Goal: Information Seeking & Learning: Learn about a topic

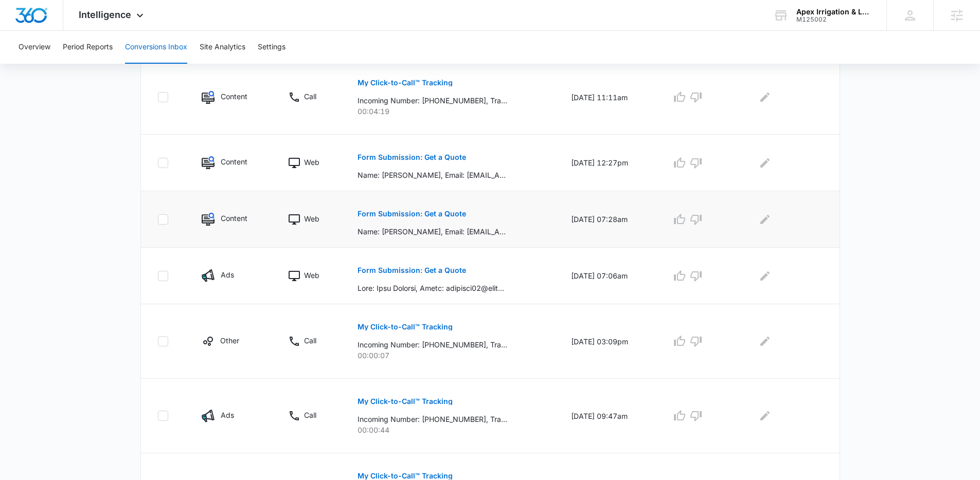
scroll to position [215, 0]
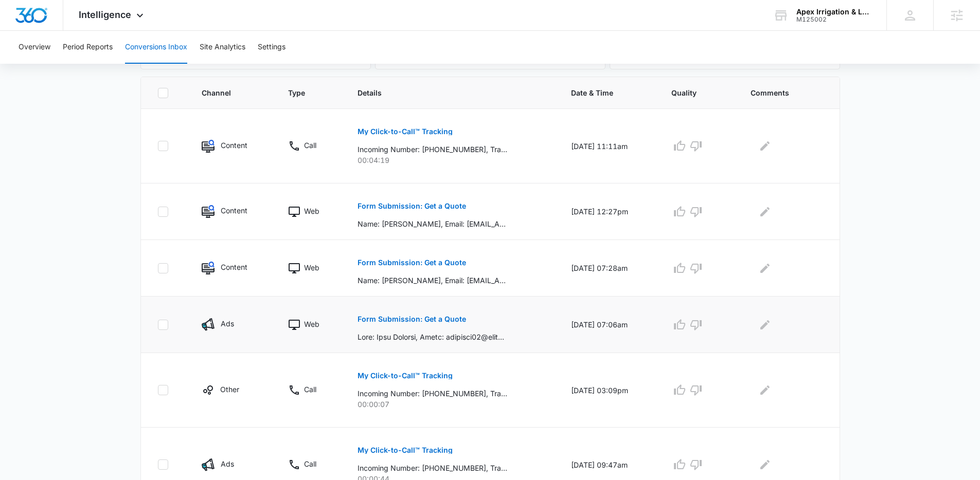
click at [430, 325] on button "Form Submission: Get a Quote" at bounding box center [411, 319] width 109 height 25
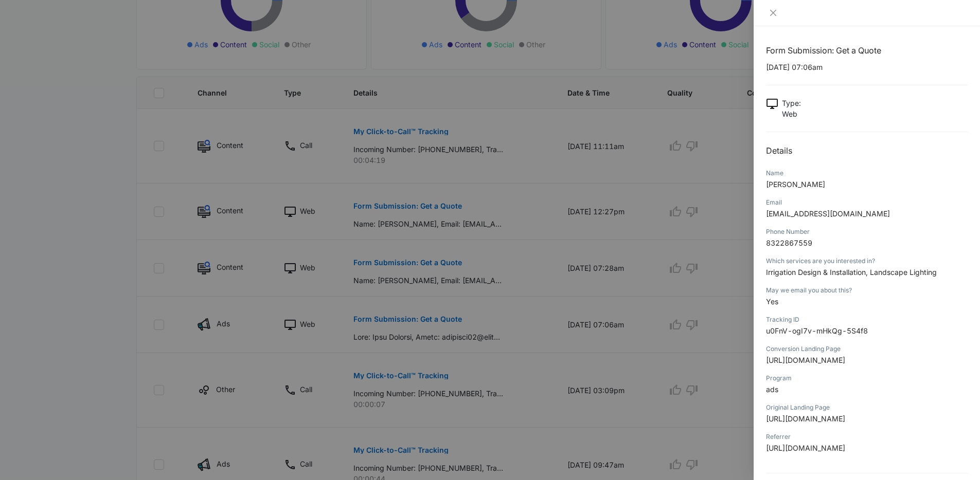
click at [499, 311] on div at bounding box center [490, 240] width 980 height 480
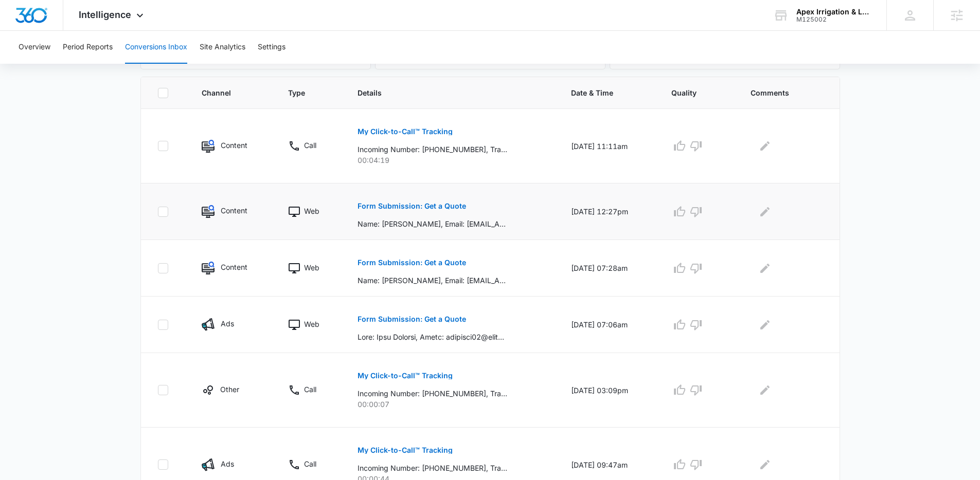
click at [392, 209] on p "Form Submission: Get a Quote" at bounding box center [411, 206] width 109 height 7
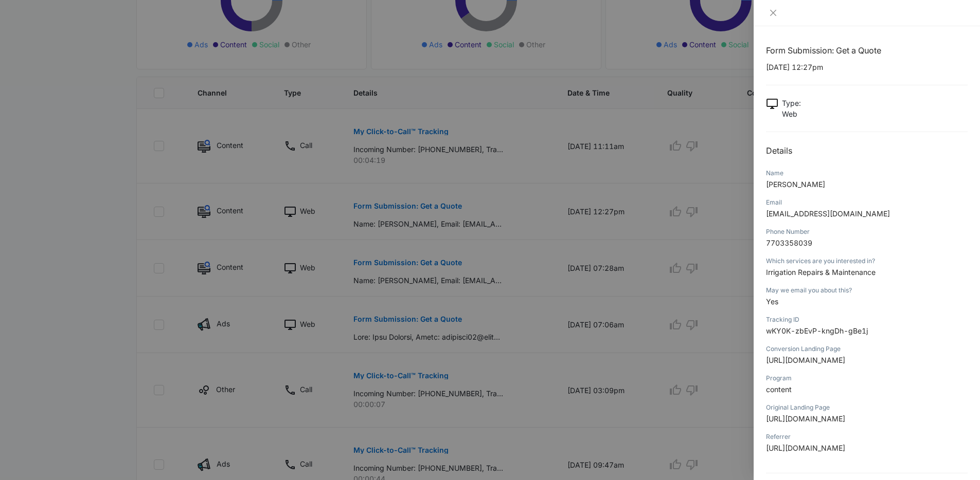
click at [504, 238] on div at bounding box center [490, 240] width 980 height 480
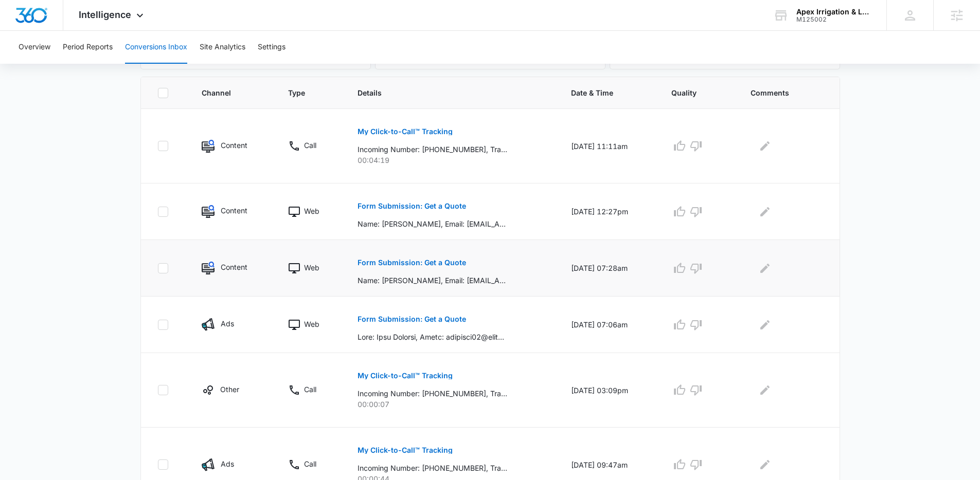
click at [410, 260] on p "Form Submission: Get a Quote" at bounding box center [411, 262] width 109 height 7
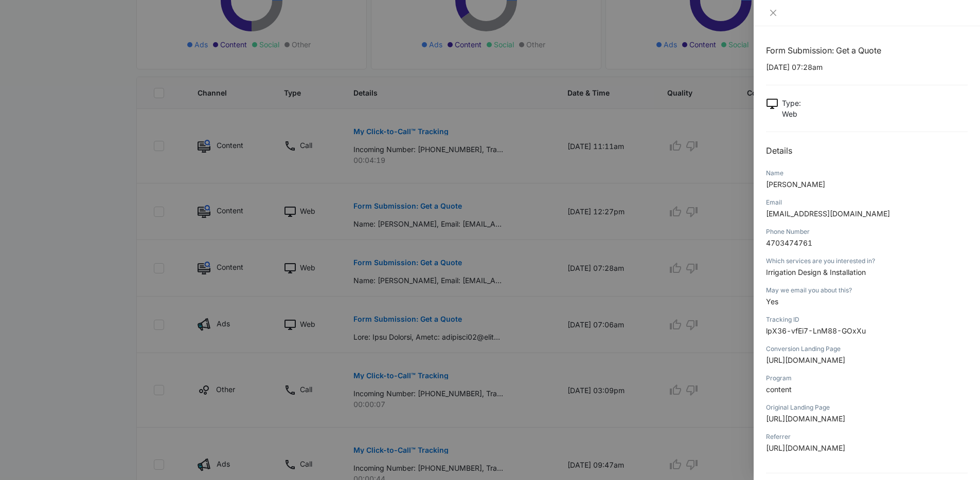
click at [506, 254] on div at bounding box center [490, 240] width 980 height 480
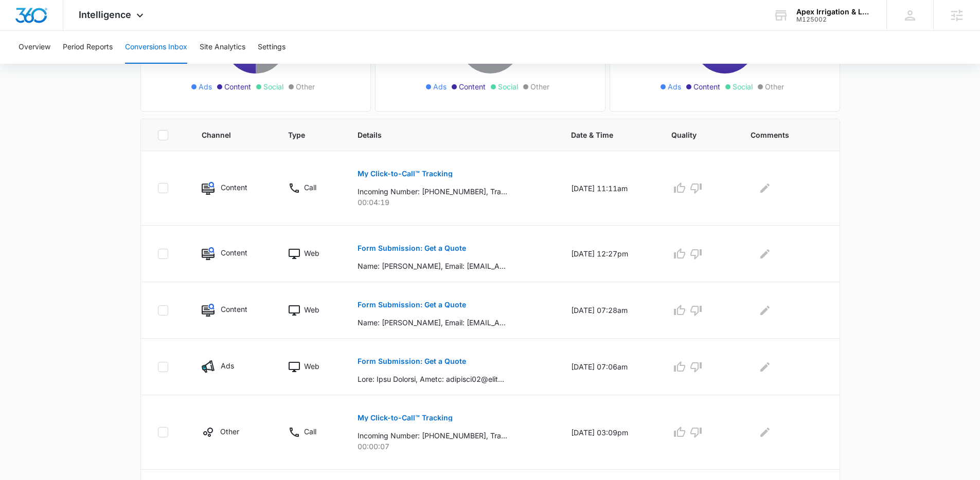
scroll to position [0, 0]
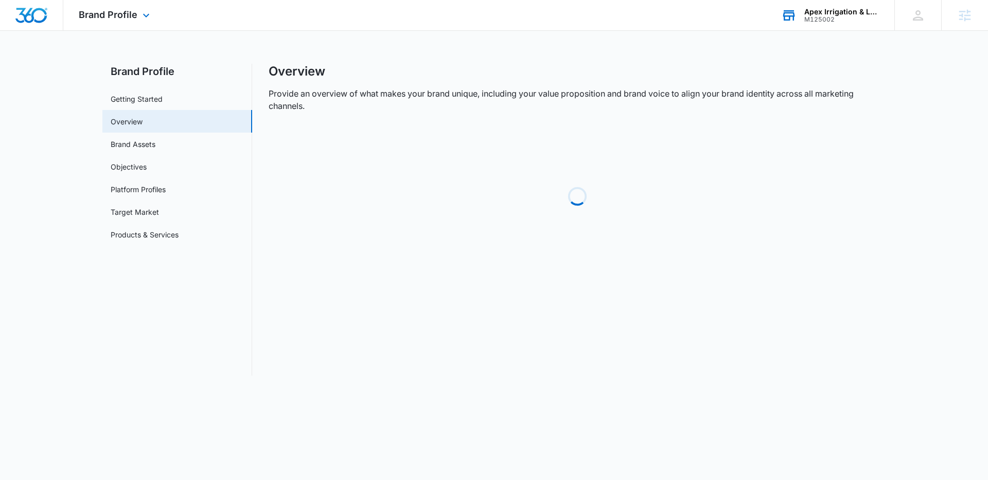
click at [804, 20] on div "M125002" at bounding box center [841, 19] width 75 height 7
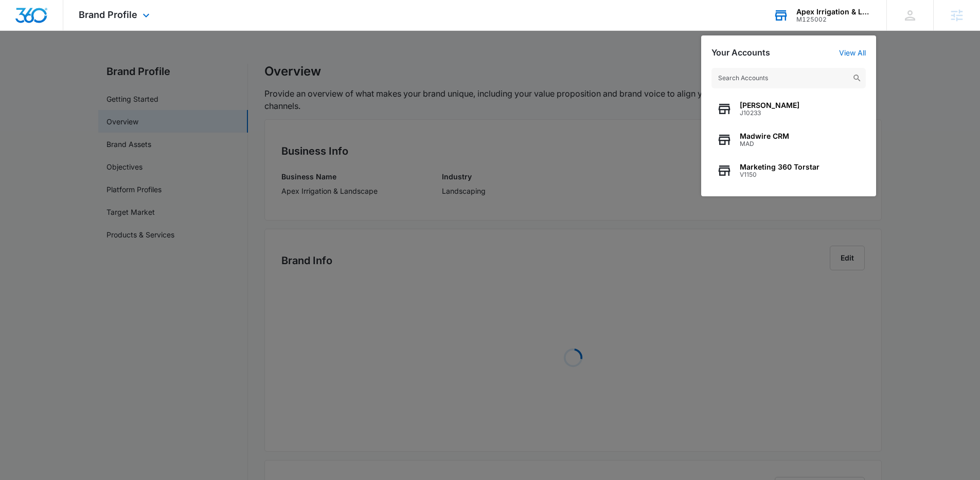
click at [771, 80] on input "text" at bounding box center [788, 78] width 154 height 21
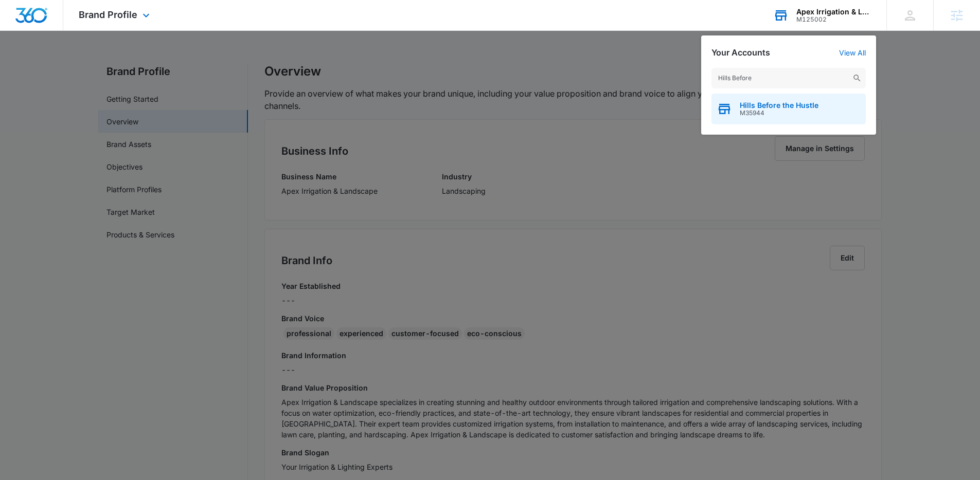
type input "Hills Before"
click at [761, 107] on span "Hills Before the Hustle" at bounding box center [779, 105] width 79 height 8
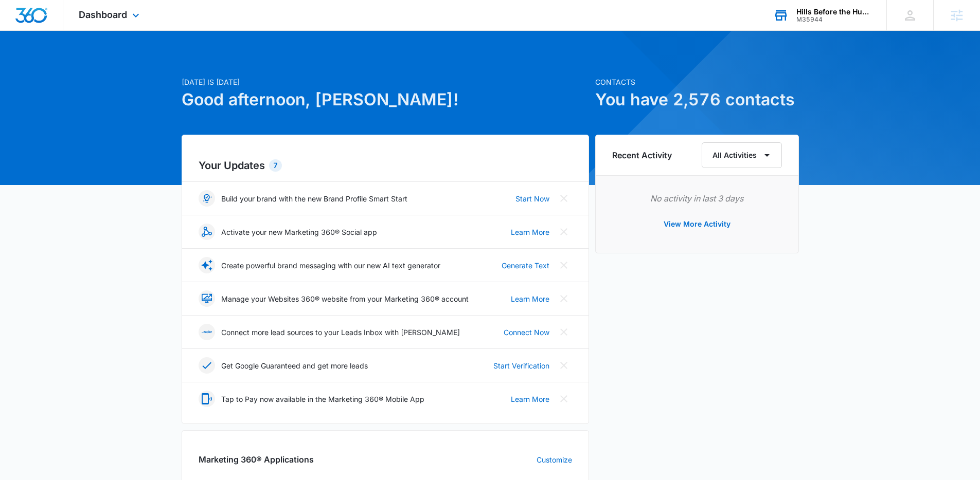
click at [121, 21] on div "Dashboard Apps Reputation Forms CRM Email Social Payments POS Content Ads Intel…" at bounding box center [110, 15] width 94 height 30
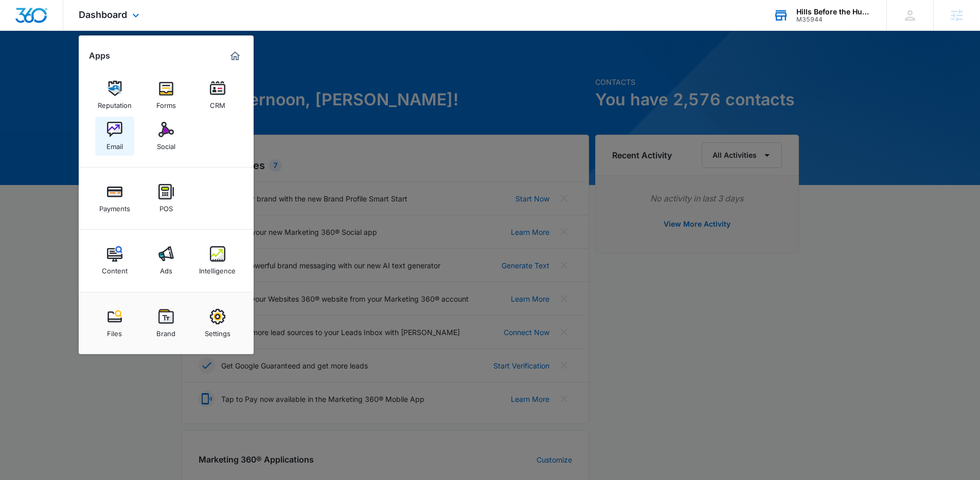
click at [122, 136] on link "Email" at bounding box center [114, 136] width 39 height 39
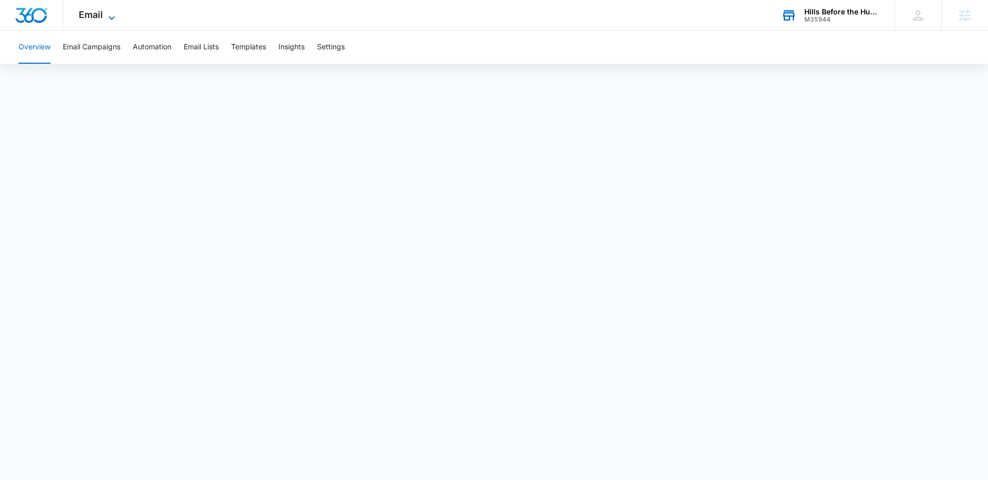
click at [102, 13] on span "Email" at bounding box center [91, 14] width 24 height 11
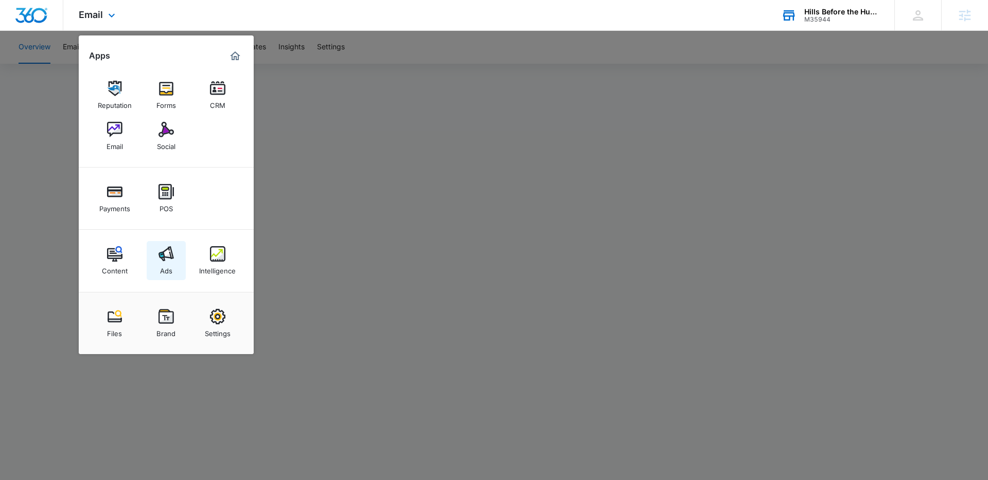
click at [164, 258] on img at bounding box center [165, 253] width 15 height 15
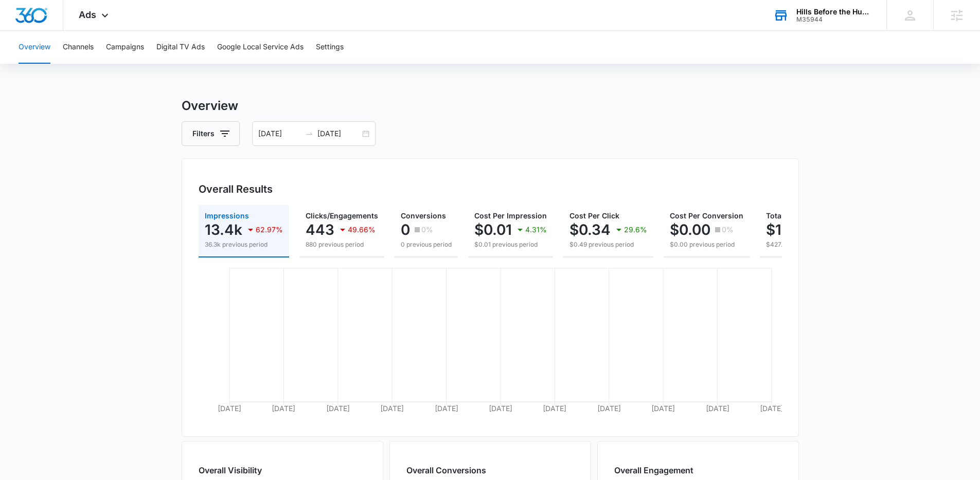
click at [156, 106] on main "Overview Filters 08/09/2025 09/08/2025 Overall Results Impressions 13.4k 62.97%…" at bounding box center [490, 466] width 980 height 739
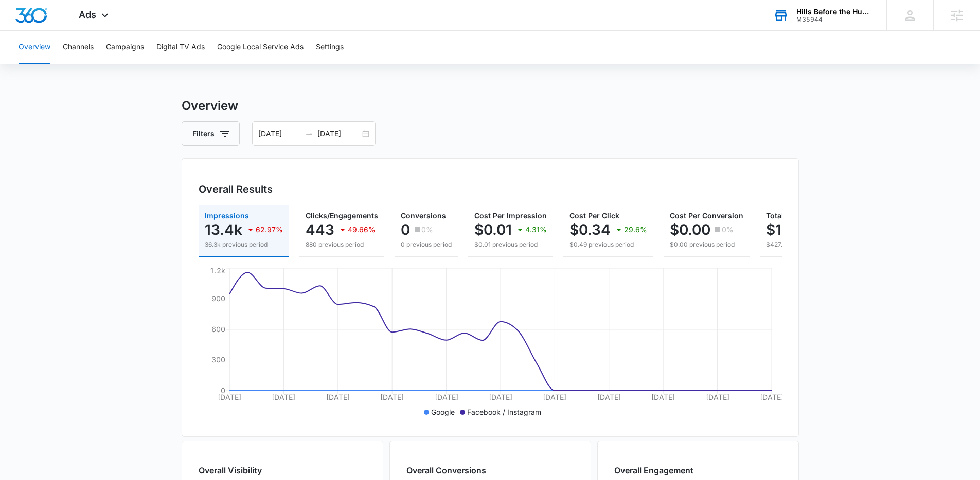
click at [181, 257] on main "Overview Filters 08/09/2025 09/08/2025 Overall Results Impressions 13.4k 62.97%…" at bounding box center [490, 466] width 980 height 739
click at [104, 101] on main "Overview Filters 08/09/2025 09/08/2025 Overall Results Impressions 13.4k 62.97%…" at bounding box center [490, 466] width 980 height 739
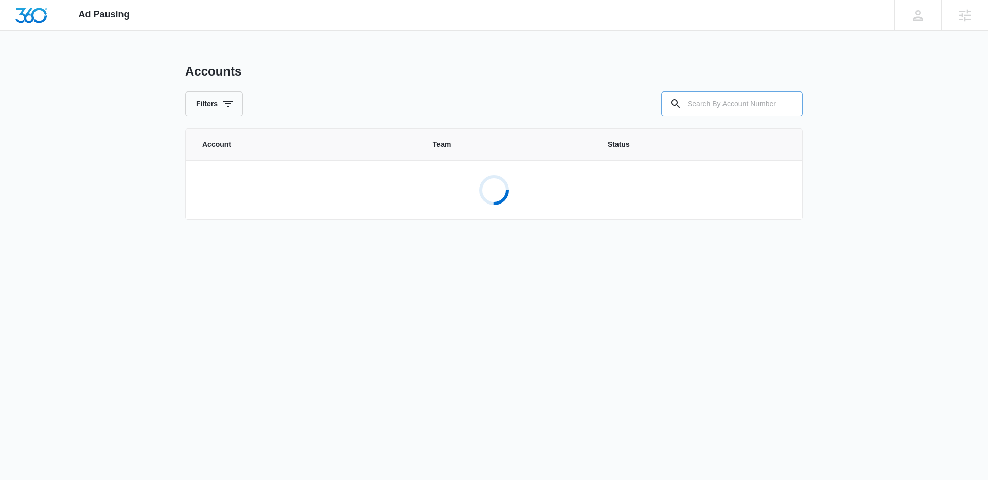
click at [715, 98] on input "text" at bounding box center [731, 104] width 141 height 25
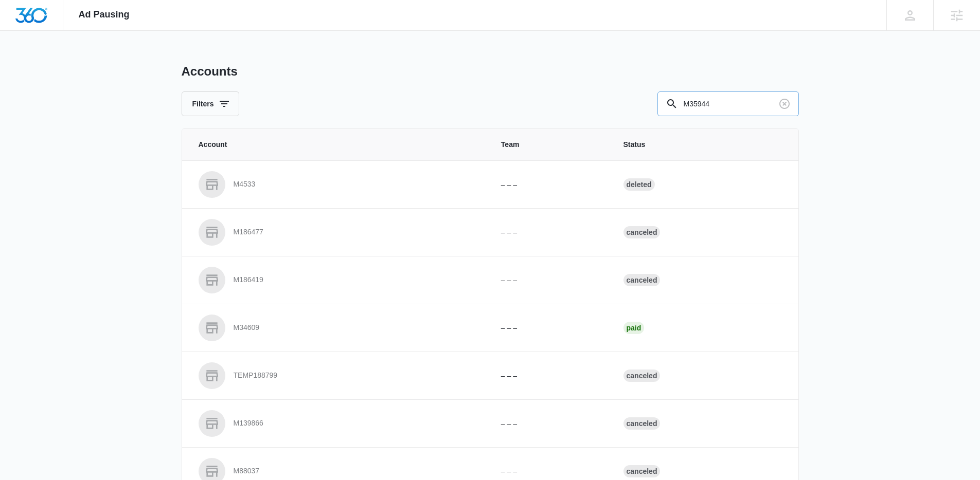
type input "M35944"
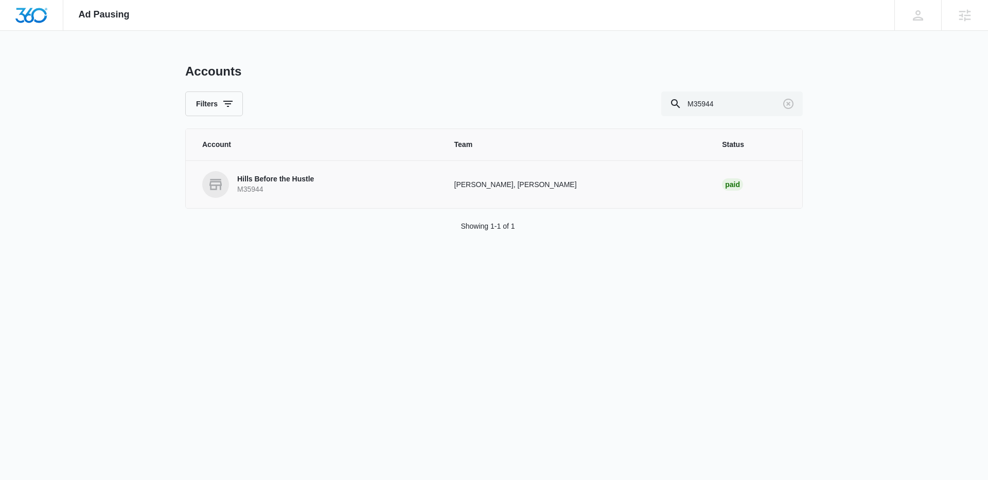
click at [273, 178] on p "Hills Before the Hustle" at bounding box center [275, 179] width 77 height 10
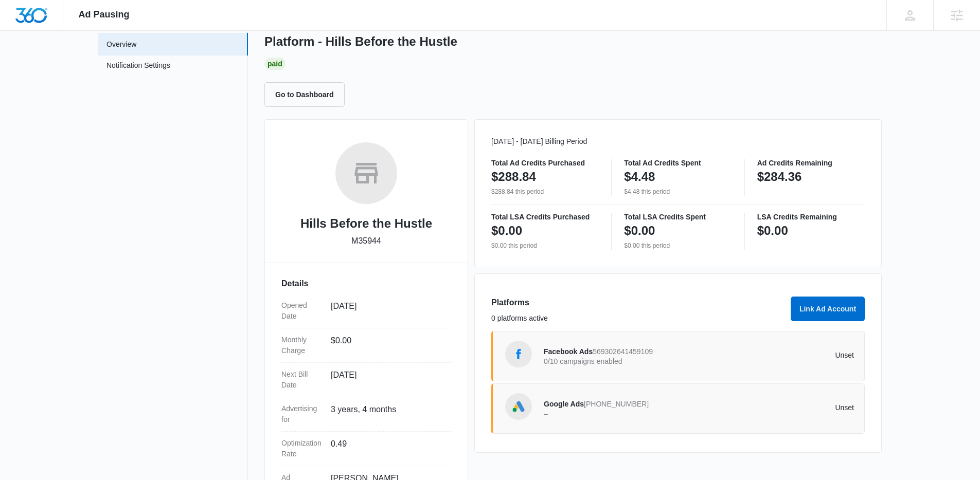
scroll to position [139, 0]
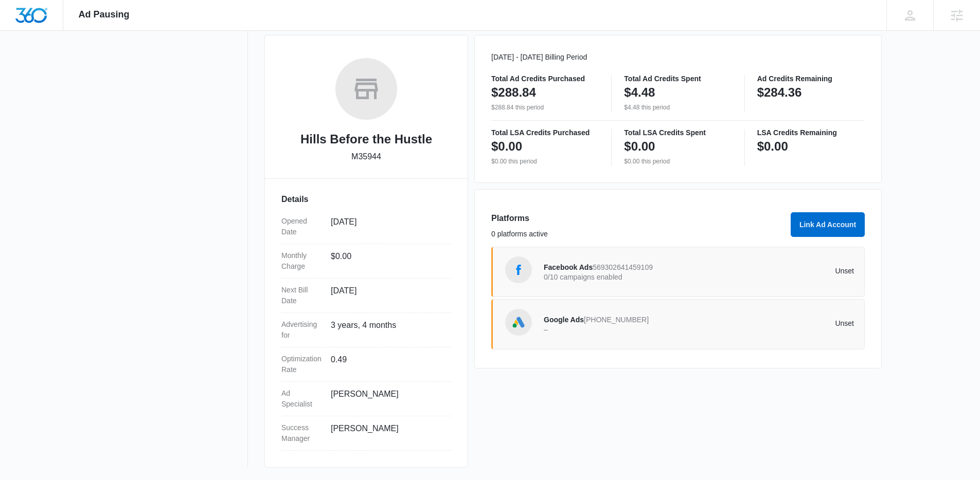
click at [624, 282] on div "Facebook Ads 569302641459109 0/10 campaigns enabled" at bounding box center [621, 272] width 155 height 22
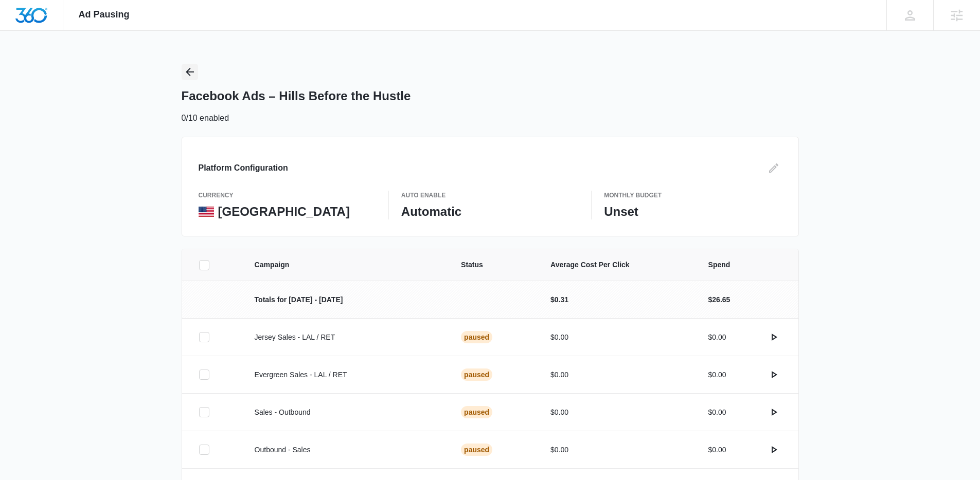
click at [193, 73] on icon "Back" at bounding box center [190, 72] width 12 height 12
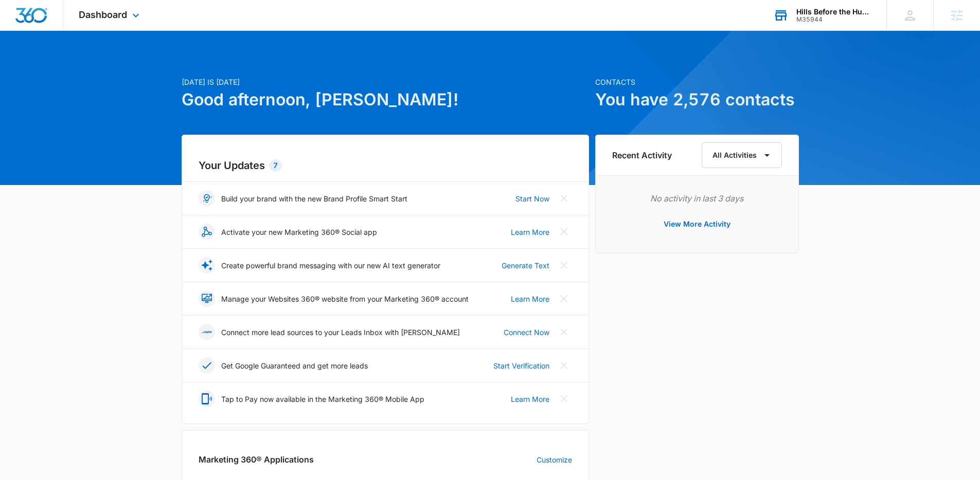
click at [788, 18] on div "Hills Before the Hustle M35944 Your Accounts View All" at bounding box center [822, 15] width 129 height 30
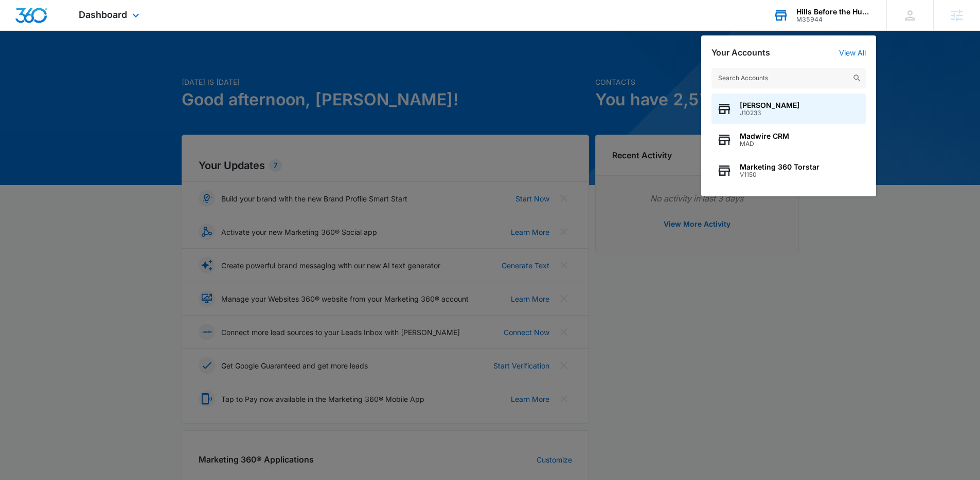
click at [762, 74] on input "text" at bounding box center [788, 78] width 154 height 21
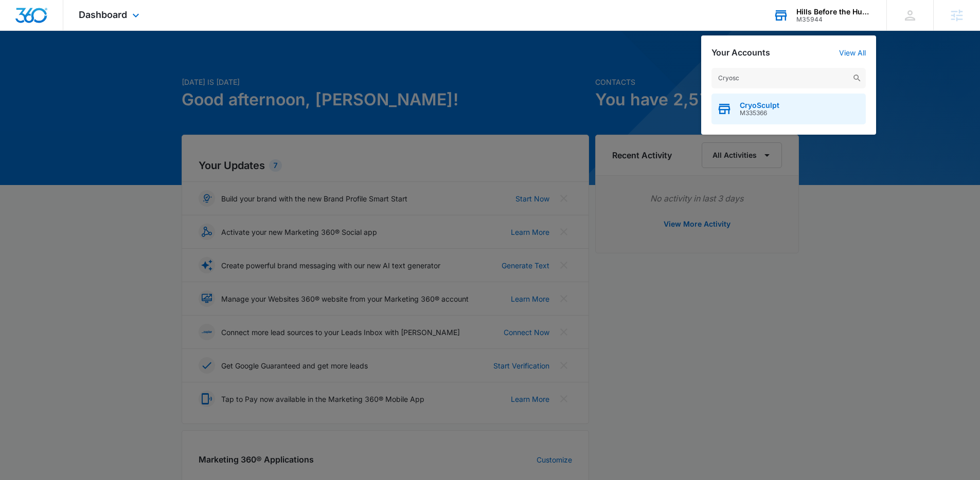
type input "Cryosc"
click at [775, 115] on span "M335366" at bounding box center [760, 113] width 40 height 7
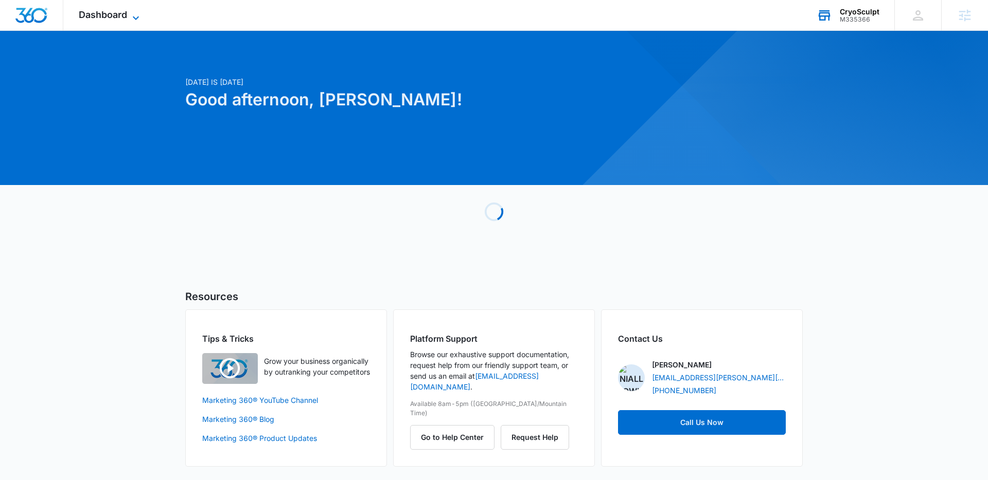
click at [138, 15] on icon at bounding box center [136, 18] width 12 height 12
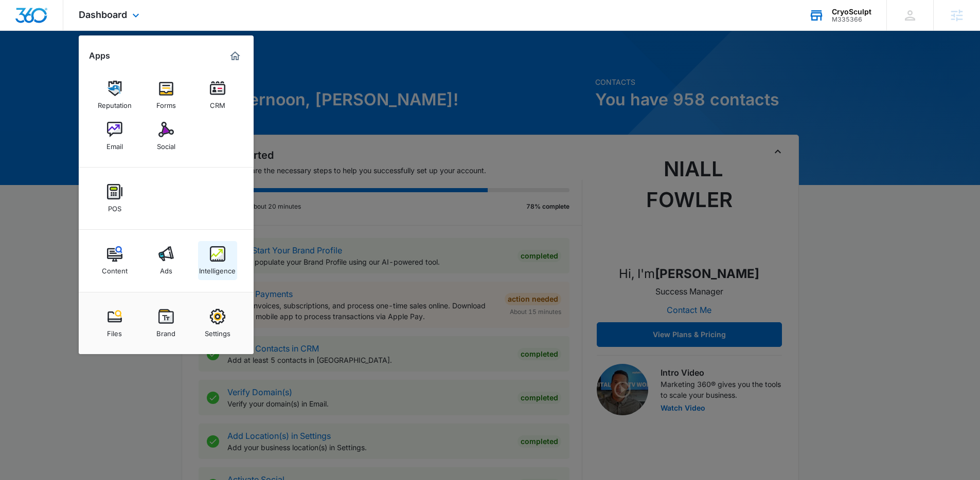
click at [215, 245] on link "Intelligence" at bounding box center [217, 260] width 39 height 39
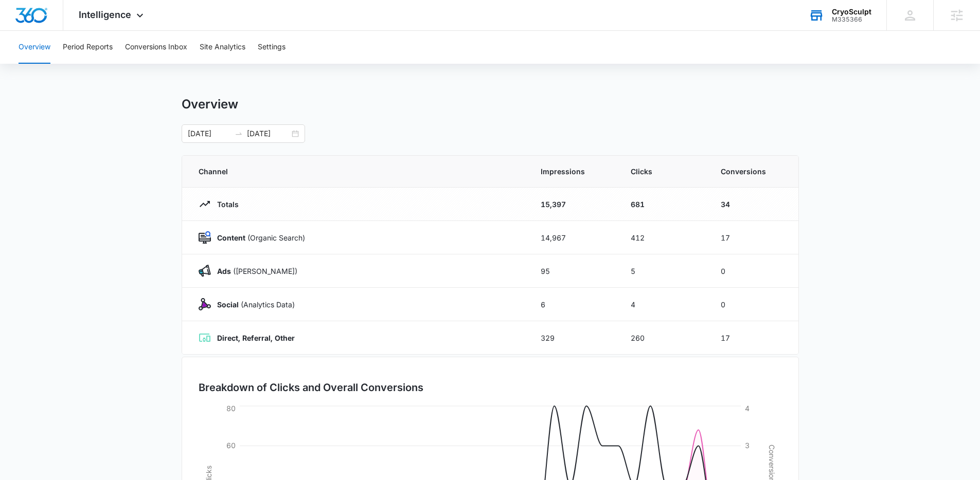
click at [130, 166] on main "Overview 08/09/2025 09/08/2025 Channel Impressions Clicks Conversions Totals 15…" at bounding box center [490, 367] width 980 height 540
click at [162, 50] on button "Conversions Inbox" at bounding box center [156, 47] width 62 height 33
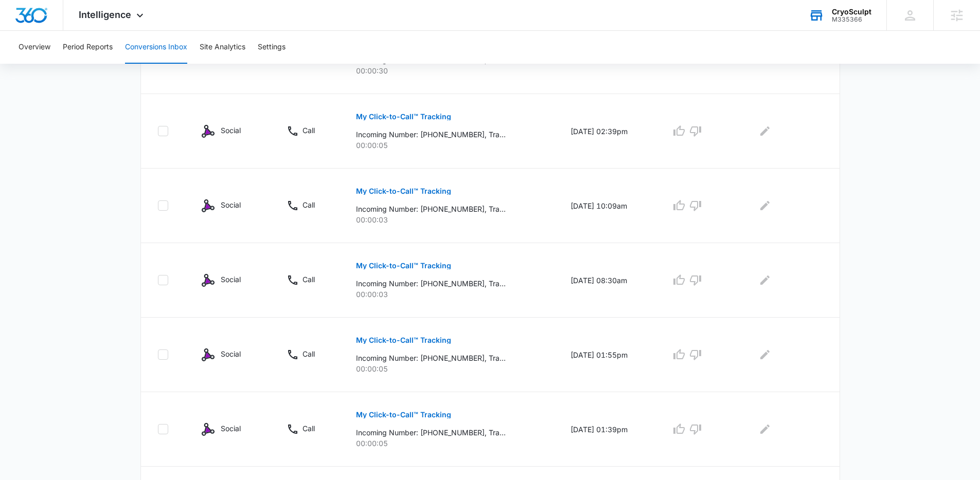
scroll to position [621, 0]
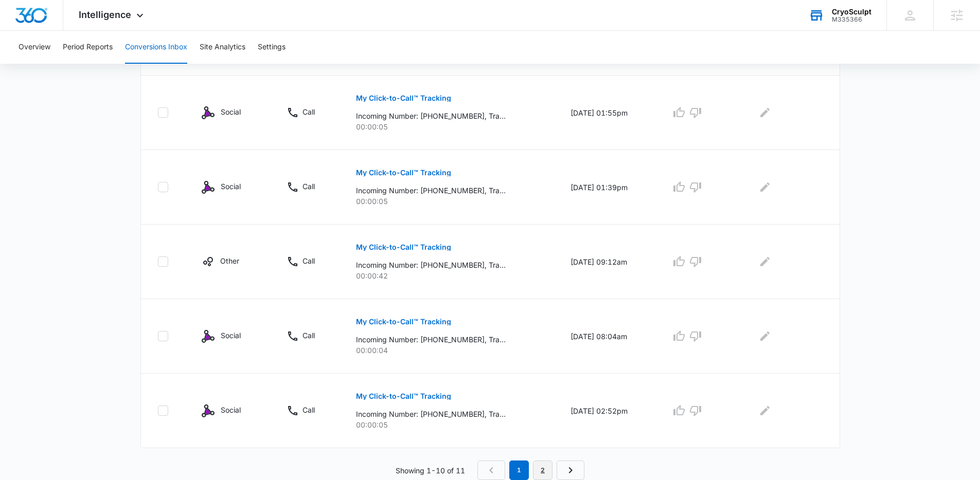
click at [539, 465] on link "2" at bounding box center [543, 471] width 20 height 20
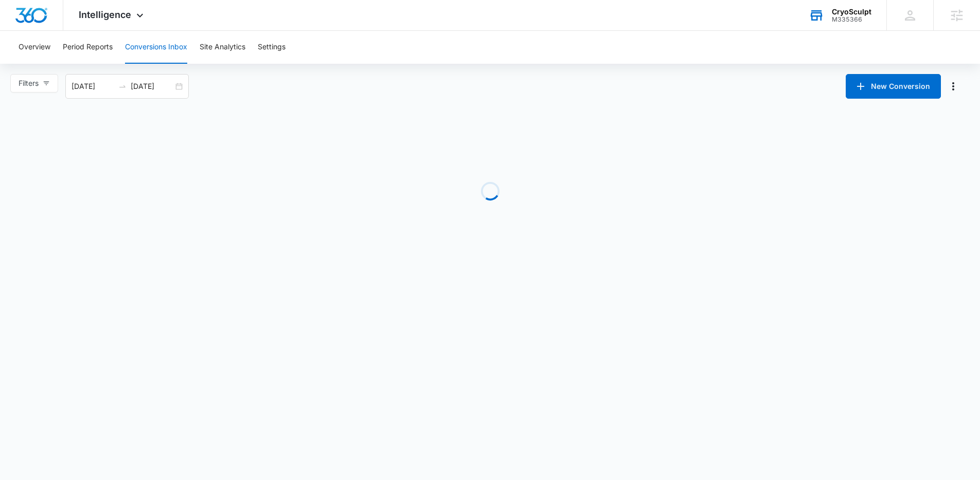
scroll to position [0, 0]
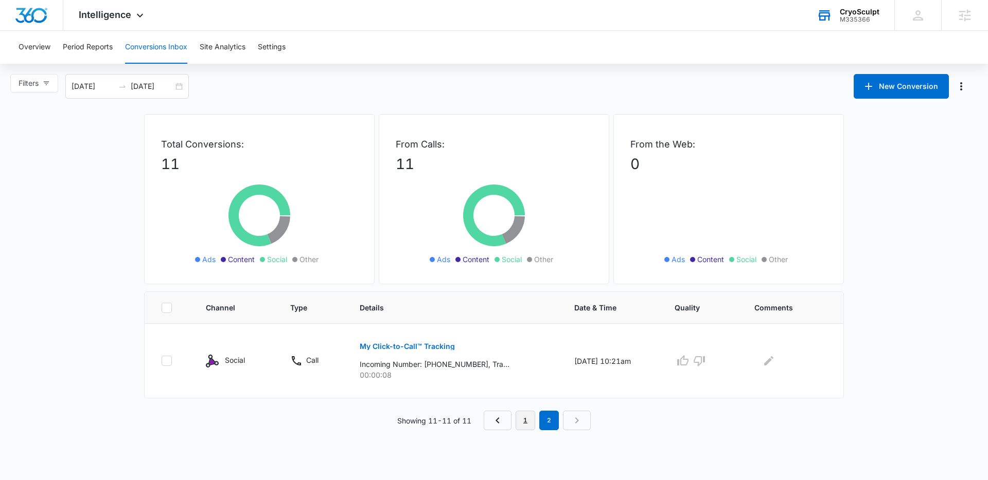
click at [524, 425] on link "1" at bounding box center [525, 421] width 20 height 20
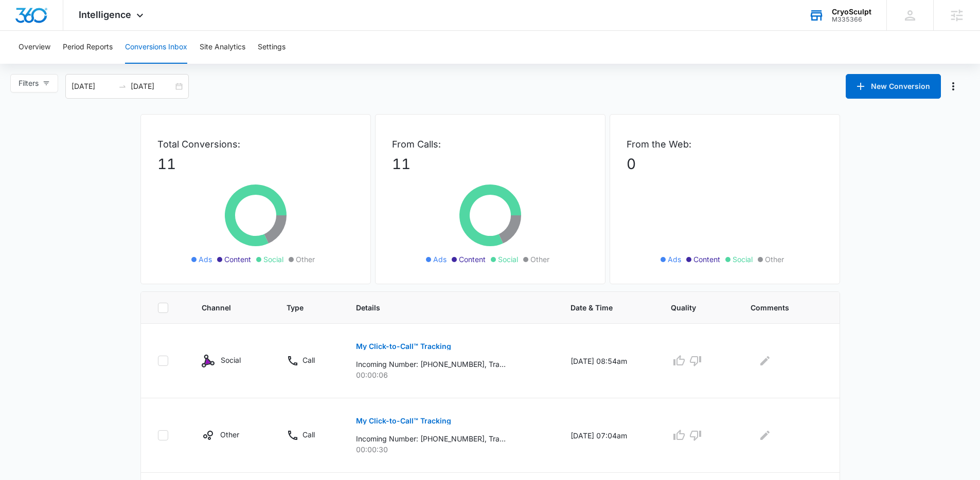
click at [240, 97] on div "Filters 08/10/2025 09/09/2025 New Conversion" at bounding box center [490, 86] width 980 height 25
click at [151, 47] on button "Conversions Inbox" at bounding box center [156, 47] width 62 height 33
click at [507, 89] on div "Filters 08/10/2025 09/09/2025 New Conversion" at bounding box center [490, 86] width 980 height 25
click at [125, 12] on span "Intelligence" at bounding box center [105, 14] width 52 height 11
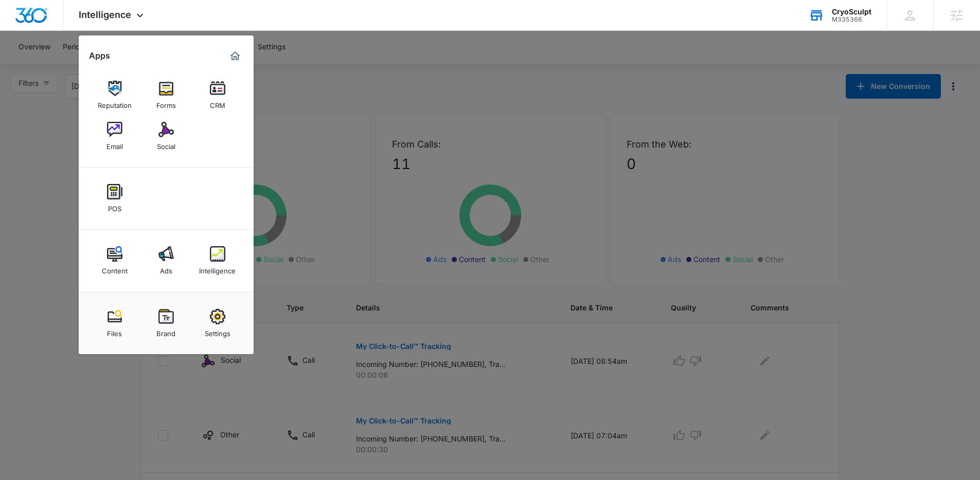
click at [730, 97] on div at bounding box center [490, 240] width 980 height 480
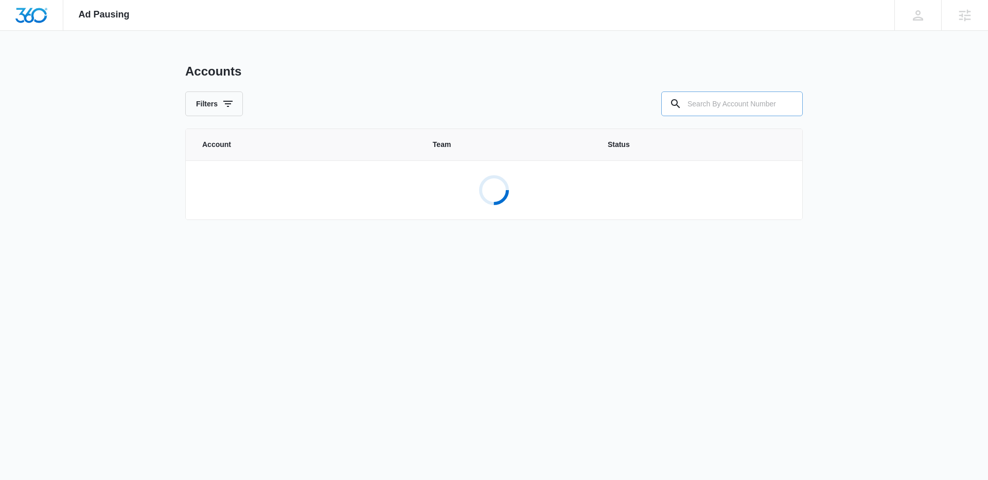
click at [697, 109] on input "text" at bounding box center [731, 104] width 141 height 25
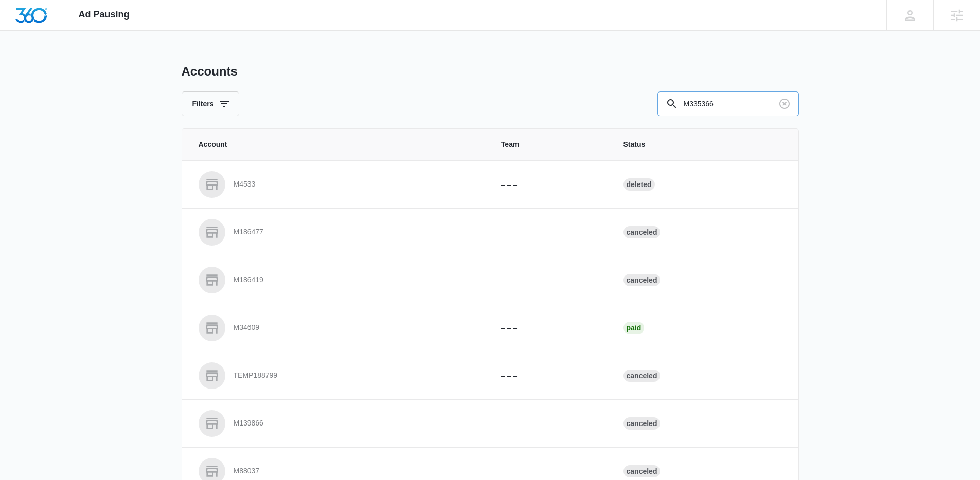
type input "M335366"
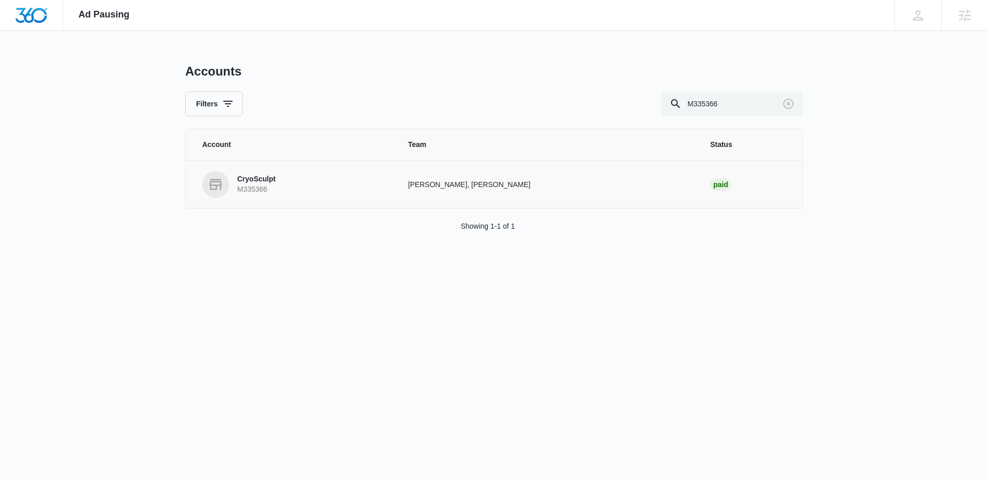
click at [368, 177] on link "CryoSculpt M335366" at bounding box center [292, 184] width 181 height 27
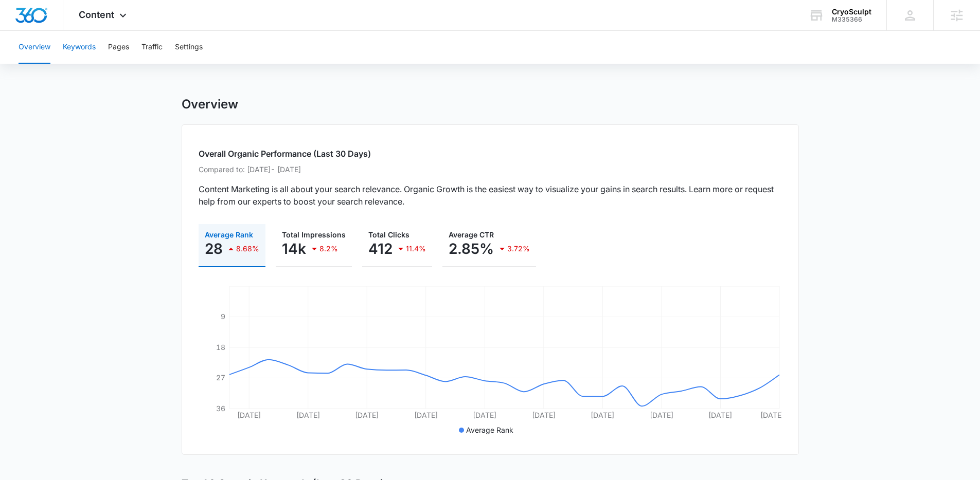
click at [83, 49] on button "Keywords" at bounding box center [79, 47] width 33 height 33
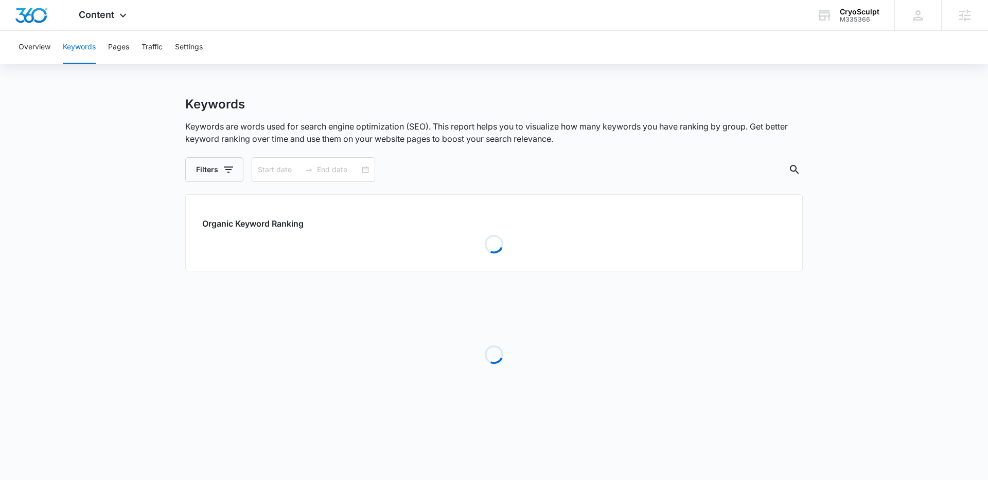
type input "[DATE]"
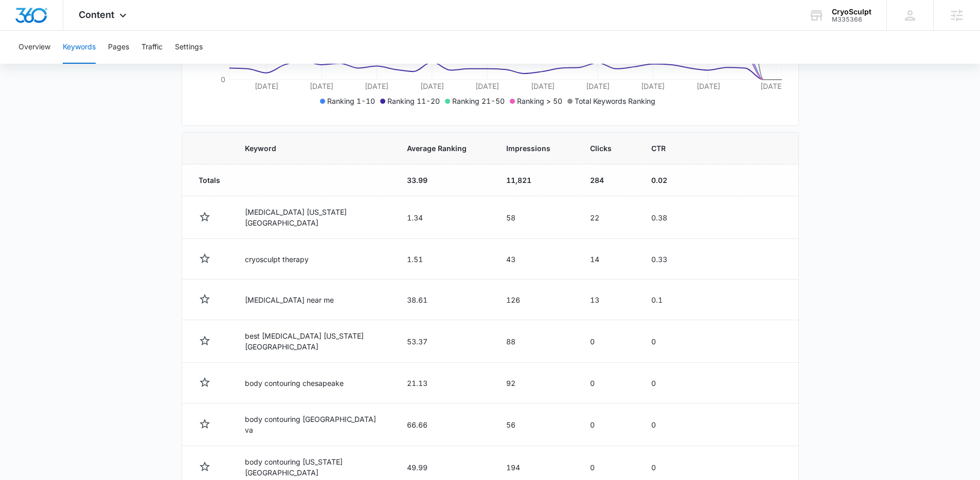
scroll to position [290, 0]
click at [542, 160] on th "Impressions" at bounding box center [536, 151] width 84 height 32
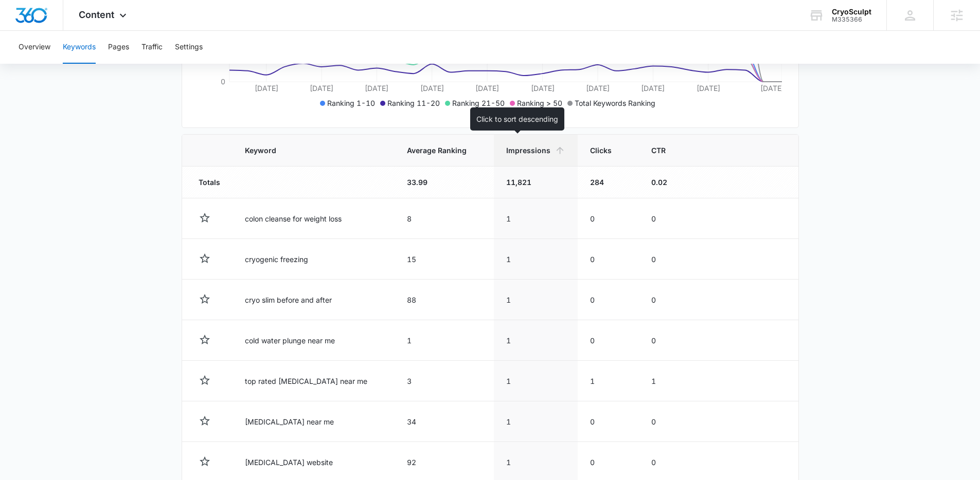
click at [517, 151] on span "Impressions" at bounding box center [528, 150] width 44 height 11
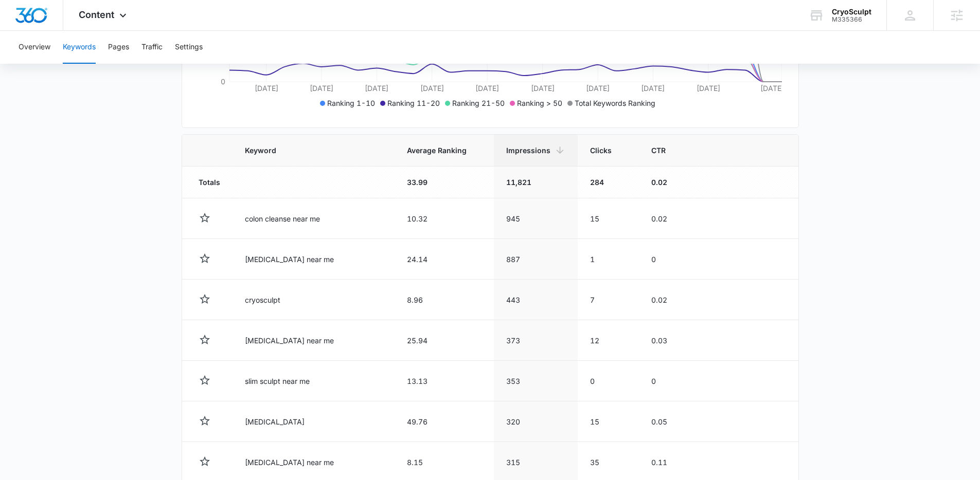
click at [851, 227] on main "Keywords Keywords are words used for search engine optimization (SEO). This rep…" at bounding box center [490, 236] width 980 height 858
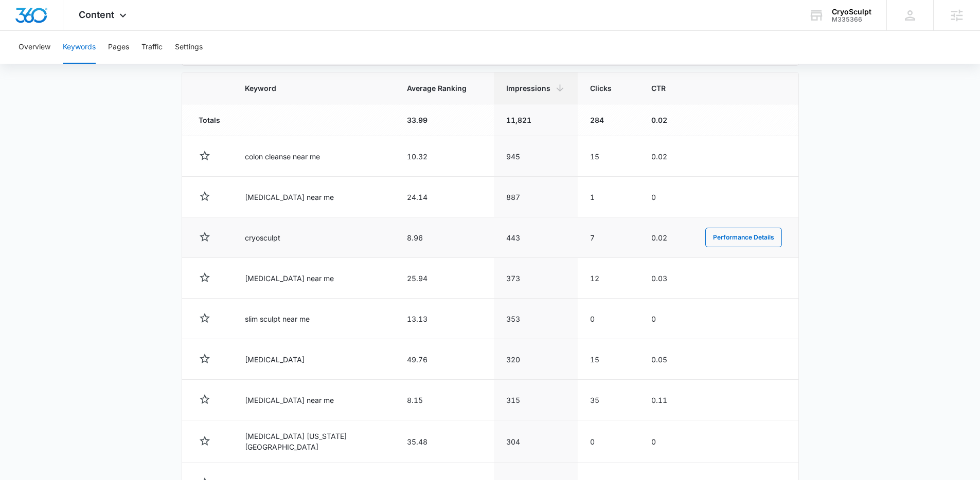
scroll to position [354, 0]
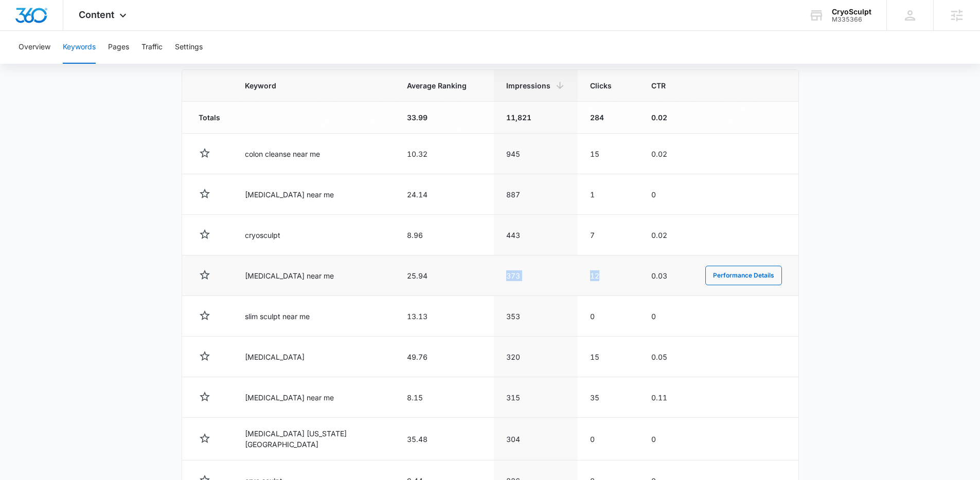
drag, startPoint x: 481, startPoint y: 278, endPoint x: 606, endPoint y: 284, distance: 125.2
click at [606, 284] on tr "[MEDICAL_DATA] near me 25.94 373 12 0.03 Performance Details" at bounding box center [490, 276] width 616 height 41
click at [606, 284] on td "12" at bounding box center [608, 276] width 61 height 41
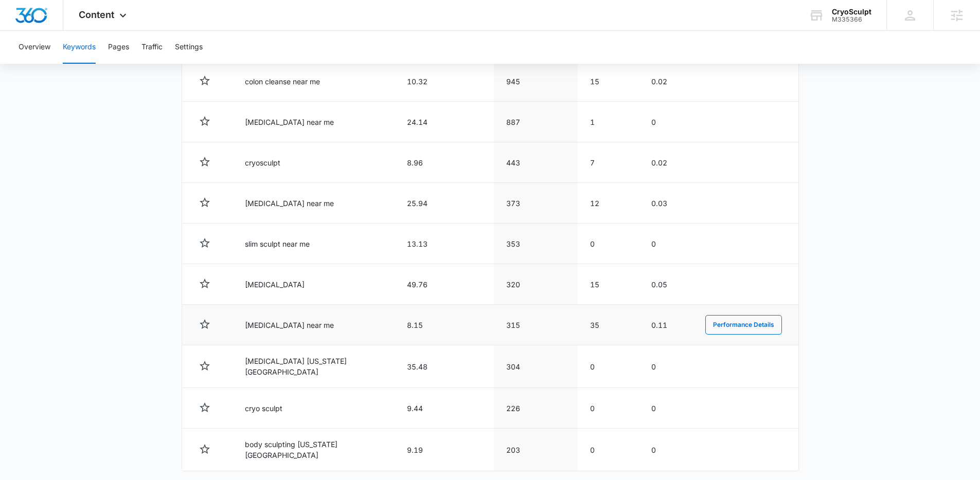
scroll to position [443, 0]
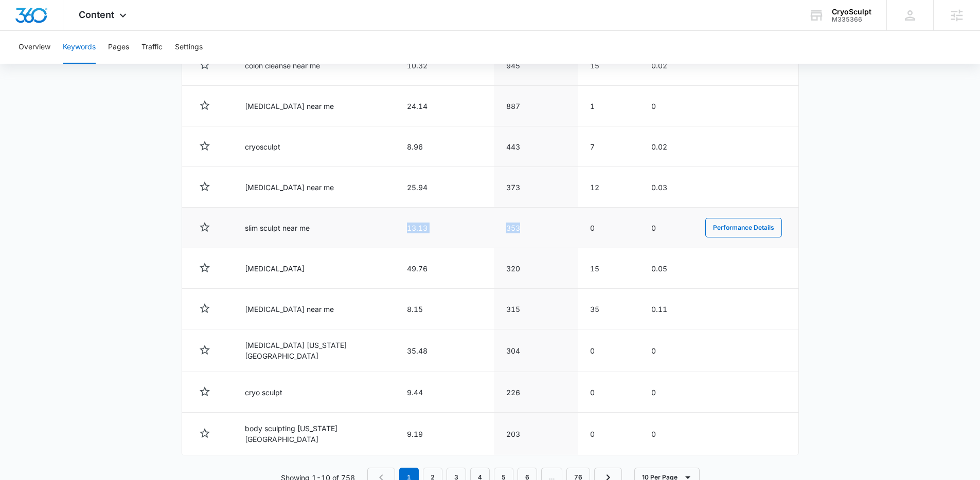
drag, startPoint x: 375, startPoint y: 226, endPoint x: 530, endPoint y: 235, distance: 155.0
click at [530, 235] on tr "slim sculpt near me 13.13 353 0 0 Performance Details" at bounding box center [490, 228] width 616 height 41
click at [530, 235] on td "353" at bounding box center [536, 228] width 84 height 41
drag, startPoint x: 530, startPoint y: 235, endPoint x: 353, endPoint y: 231, distance: 176.5
click at [353, 231] on tr "slim sculpt near me 13.13 353 0 0 Performance Details" at bounding box center [490, 228] width 616 height 41
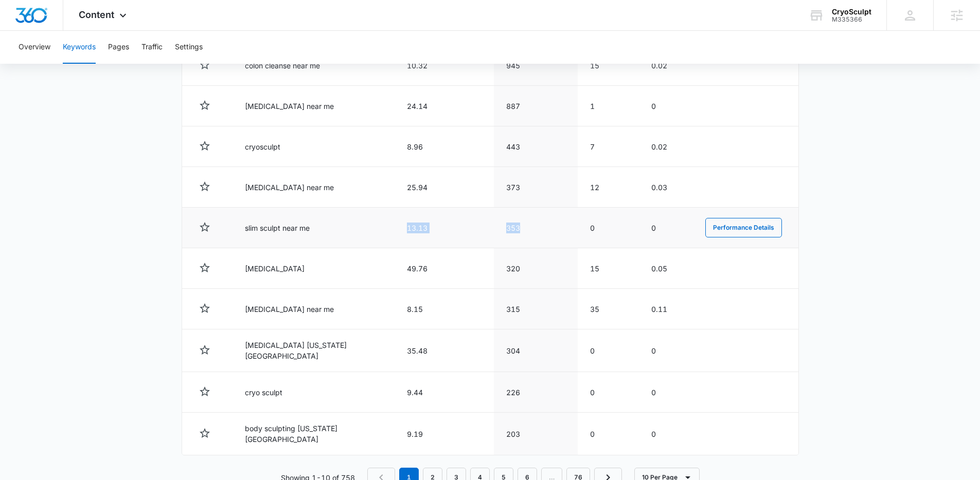
click at [353, 231] on td "slim sculpt near me" at bounding box center [313, 228] width 162 height 41
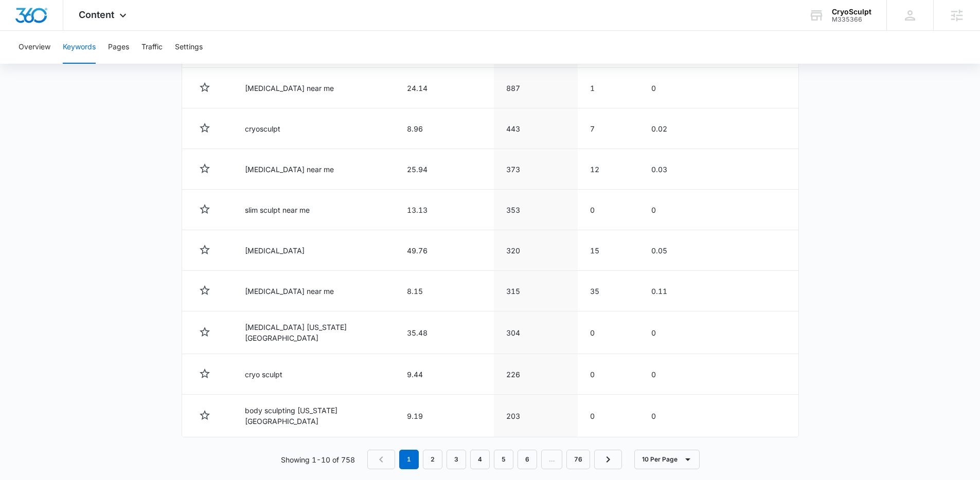
scroll to position [471, 0]
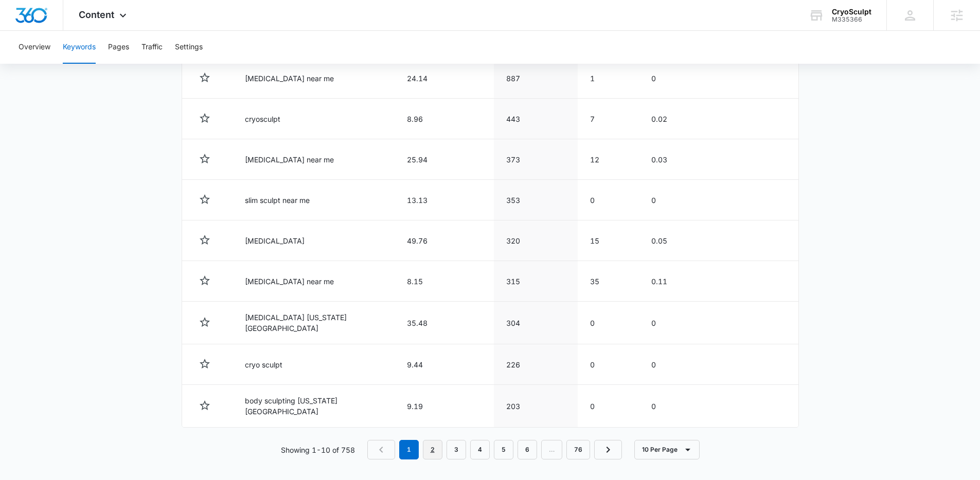
click at [431, 444] on link "2" at bounding box center [433, 450] width 20 height 20
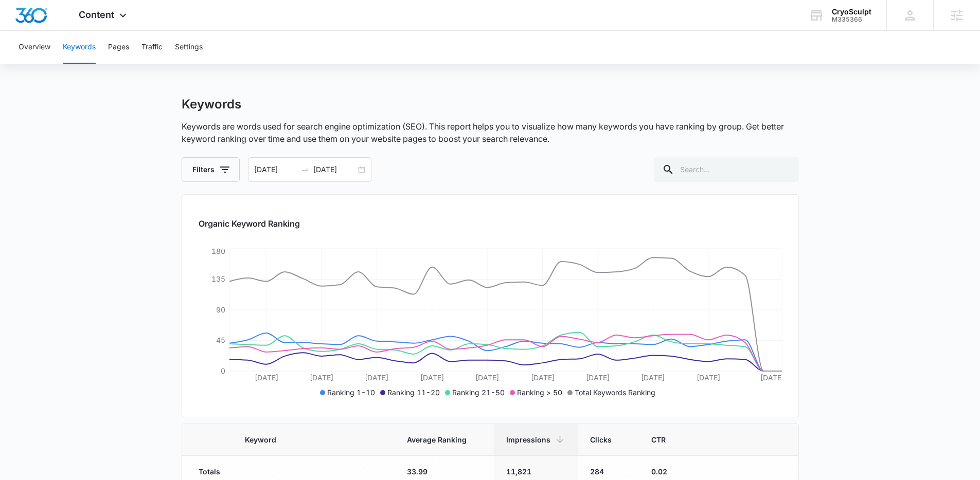
scroll to position [2, 0]
click at [358, 169] on div "[DATE] [DATE]" at bounding box center [309, 167] width 123 height 25
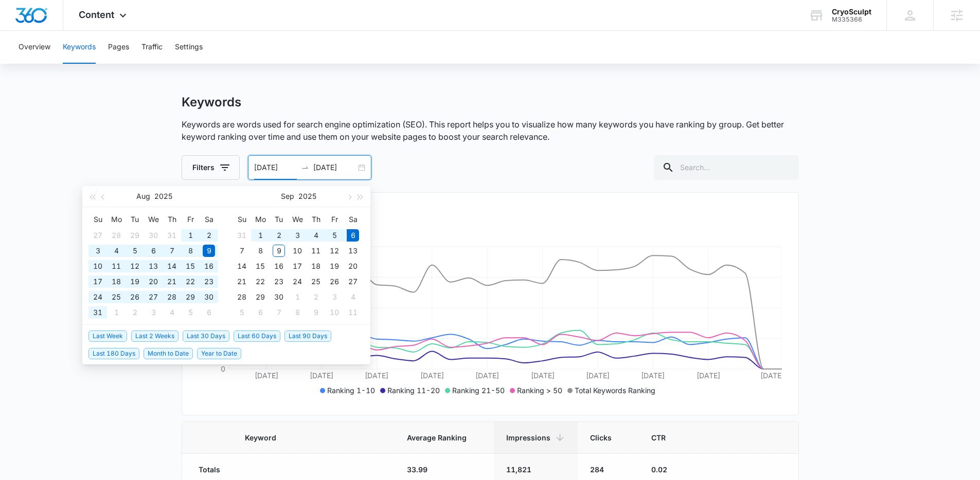
click at [254, 336] on span "Last 60 Days" at bounding box center [257, 336] width 47 height 11
type input "[DATE]"
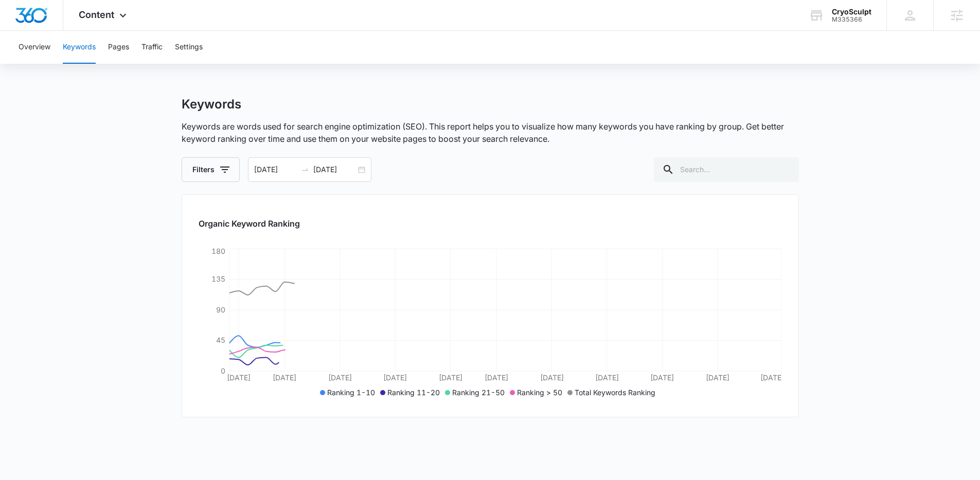
click at [474, 173] on div "Filters [DATE] [DATE] [DATE] Su Mo Tu We Th Fr Sa 29 30 1 2 3 4 5 6 7 8 9 10 11…" at bounding box center [490, 169] width 617 height 25
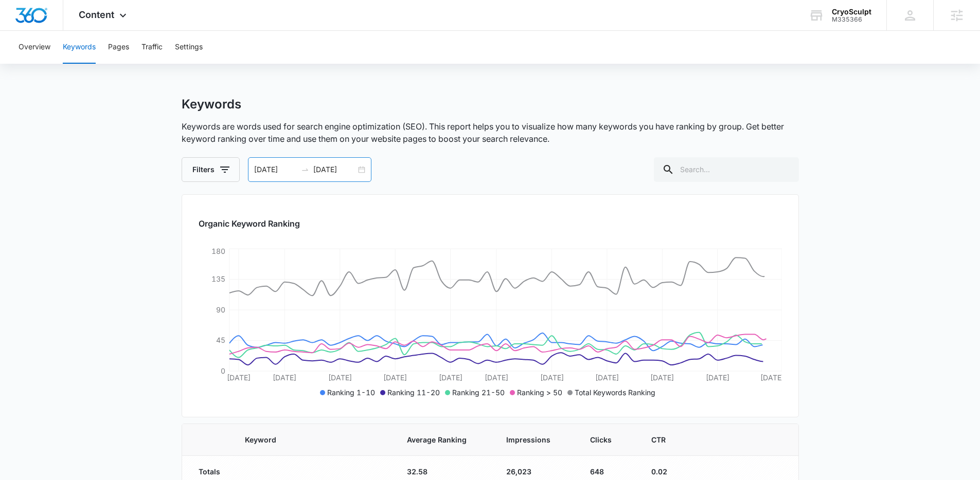
click at [362, 170] on div "[DATE] [DATE]" at bounding box center [309, 169] width 123 height 25
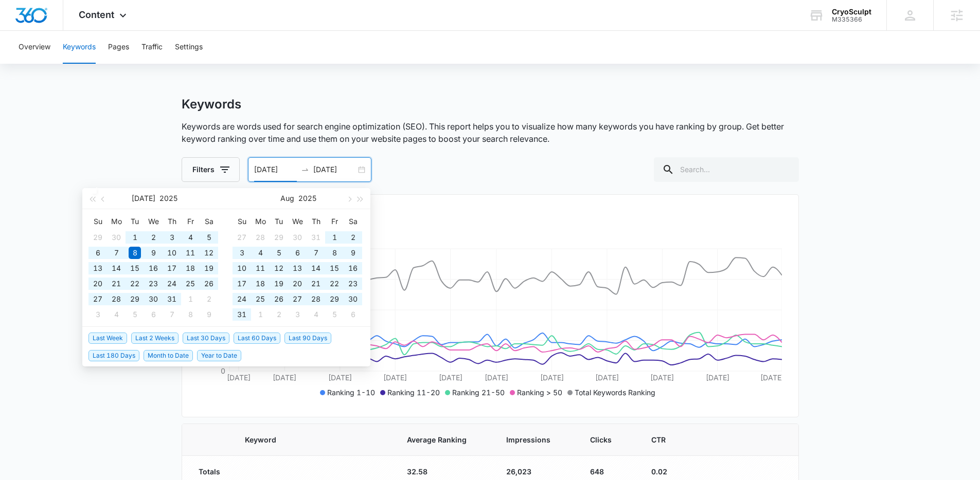
click at [315, 335] on span "Last 90 Days" at bounding box center [307, 338] width 47 height 11
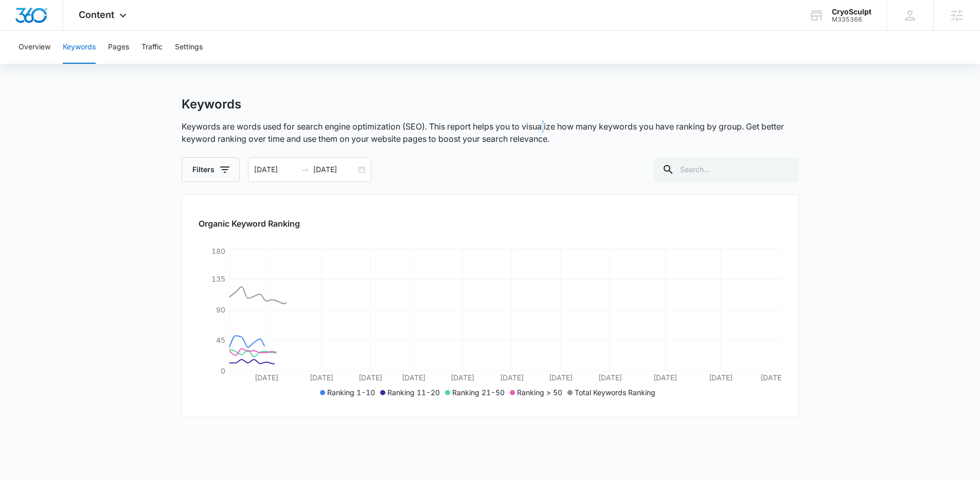
click at [545, 124] on p "Keywords are words used for search engine optimization (SEO). This report helps…" at bounding box center [490, 132] width 617 height 25
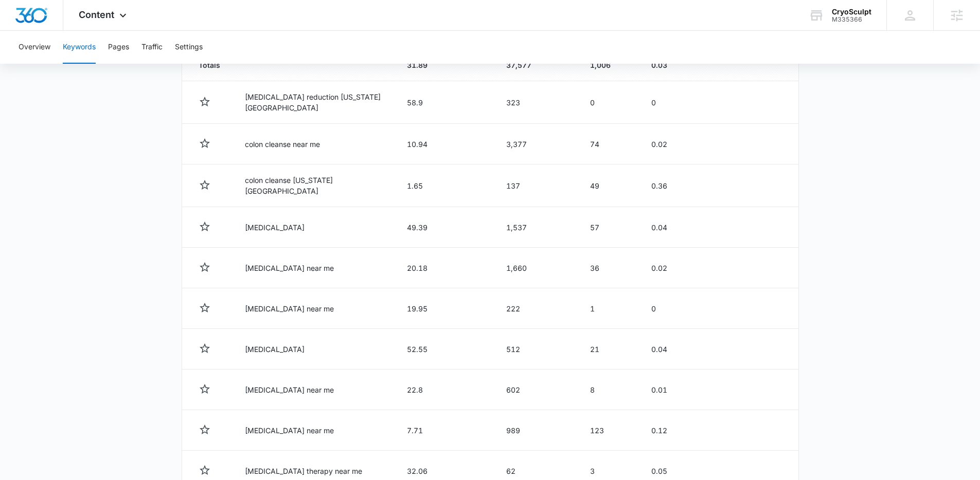
scroll to position [407, 0]
click at [148, 271] on main "Keywords Keywords are words used for search engine optimization (SEO). This rep…" at bounding box center [490, 118] width 980 height 858
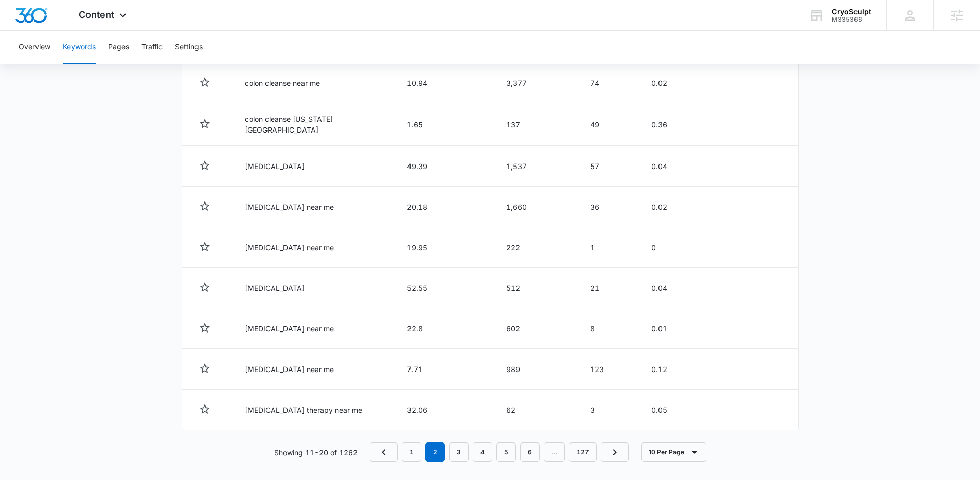
scroll to position [471, 0]
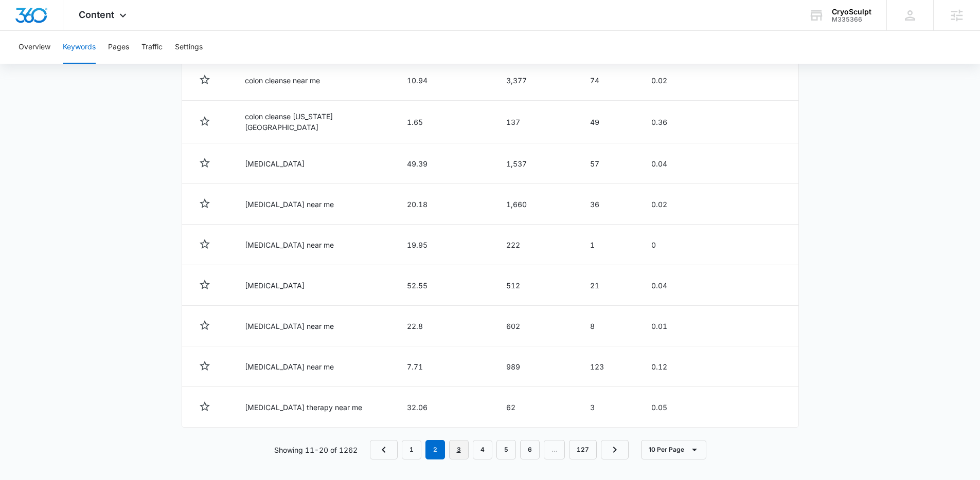
click at [460, 442] on link "3" at bounding box center [459, 450] width 20 height 20
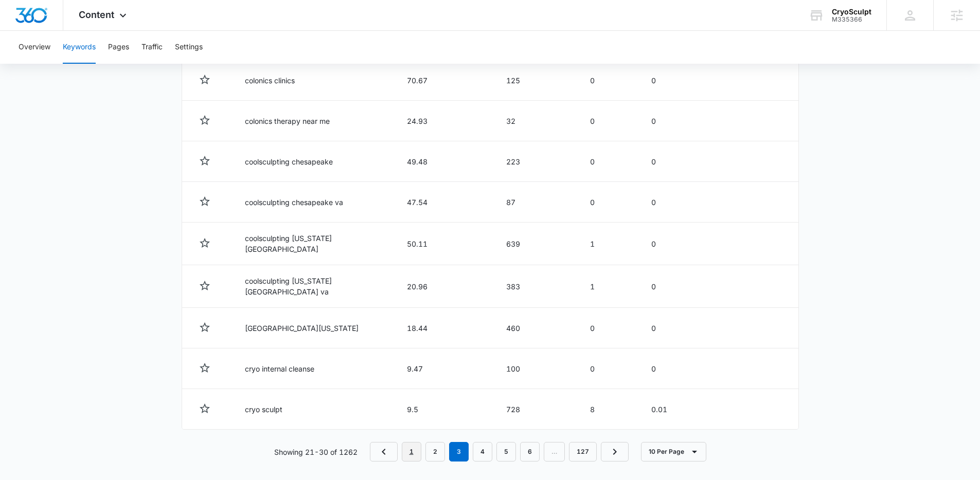
click at [411, 445] on link "1" at bounding box center [412, 452] width 20 height 20
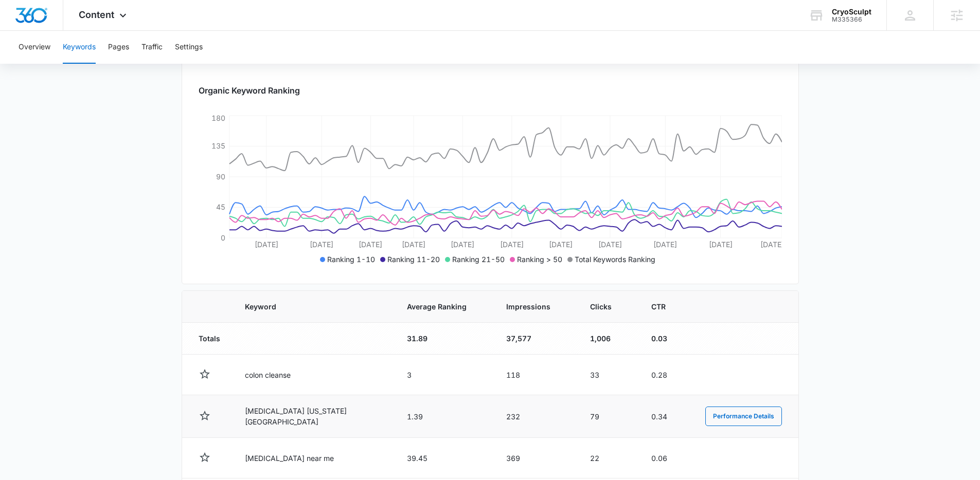
scroll to position [250, 0]
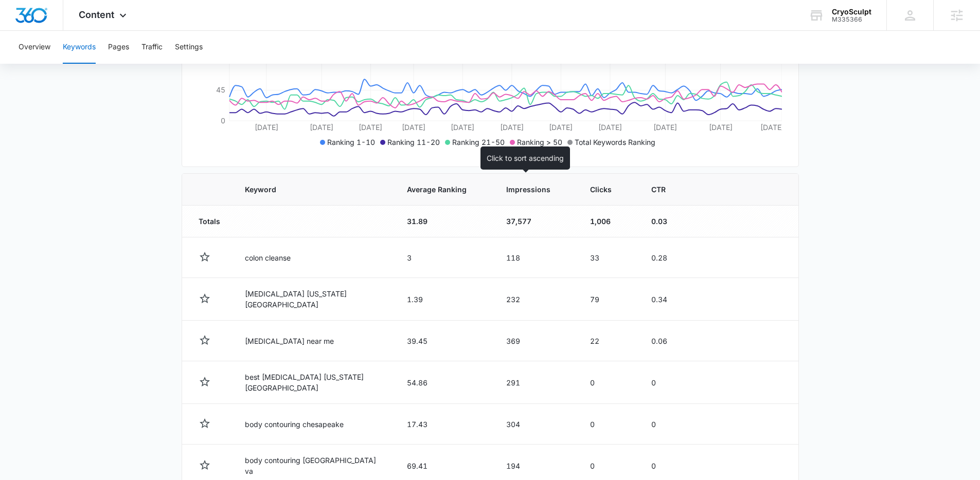
click at [515, 194] on span "Impressions" at bounding box center [528, 189] width 44 height 11
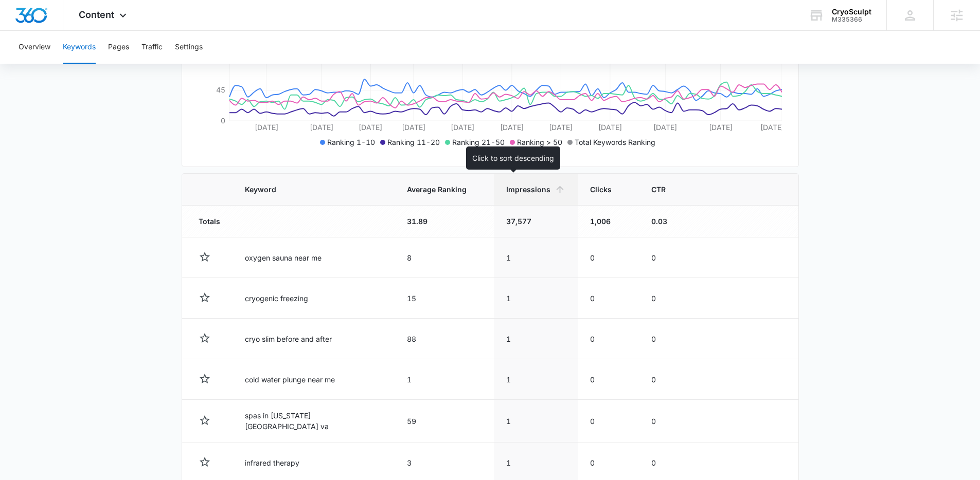
click at [508, 193] on span "Impressions" at bounding box center [528, 189] width 44 height 11
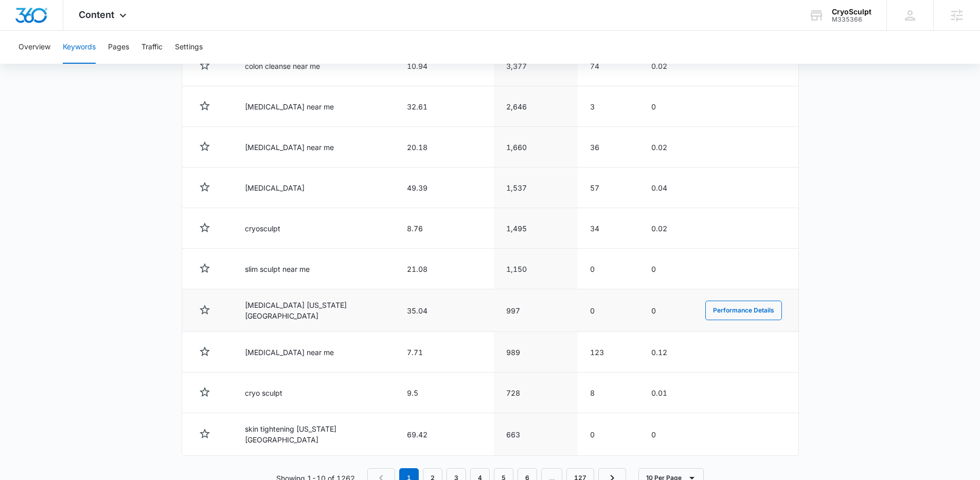
scroll to position [471, 0]
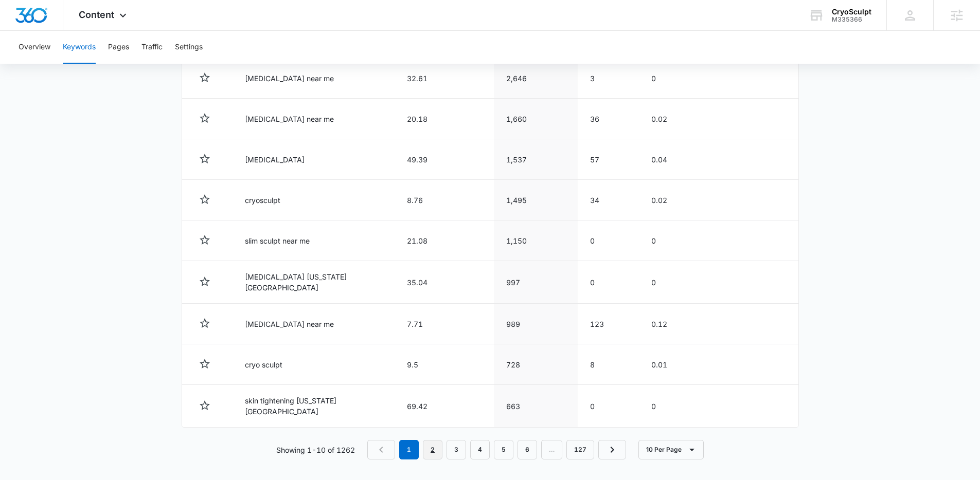
click at [438, 449] on link "2" at bounding box center [433, 450] width 20 height 20
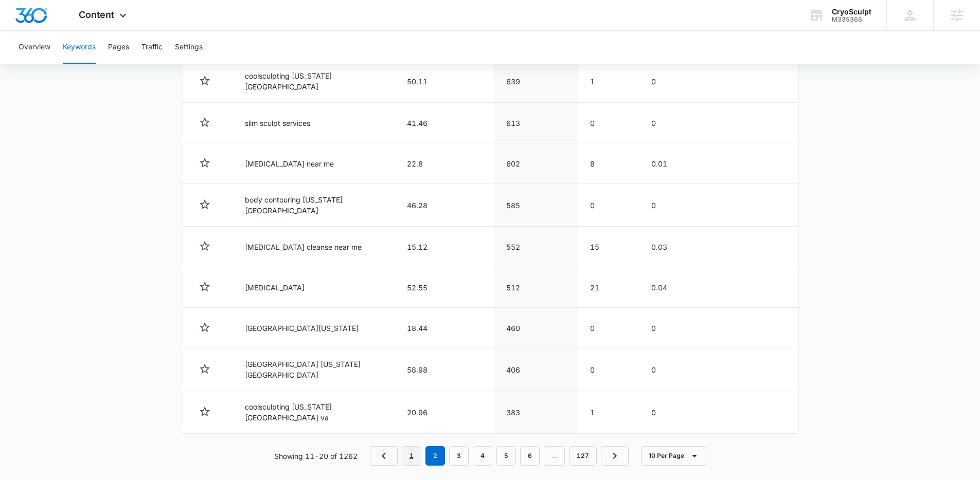
click at [419, 446] on link "1" at bounding box center [412, 456] width 20 height 20
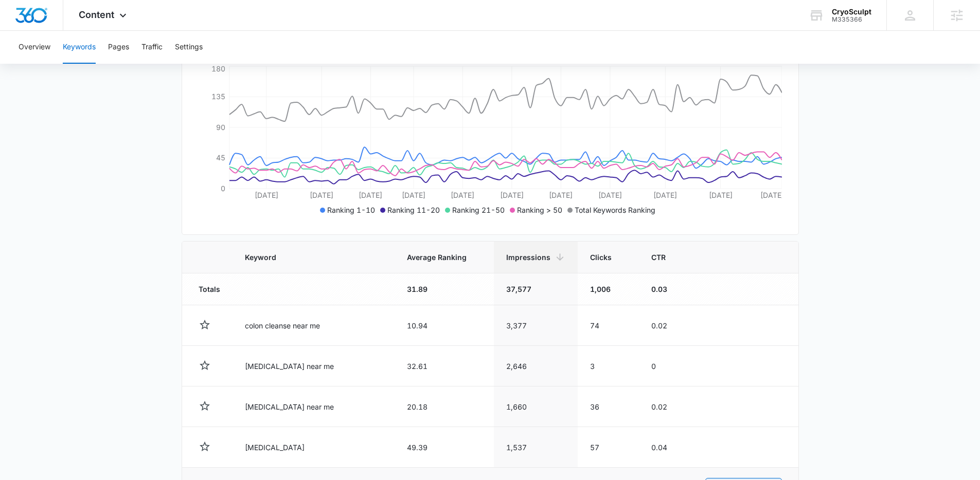
scroll to position [306, 0]
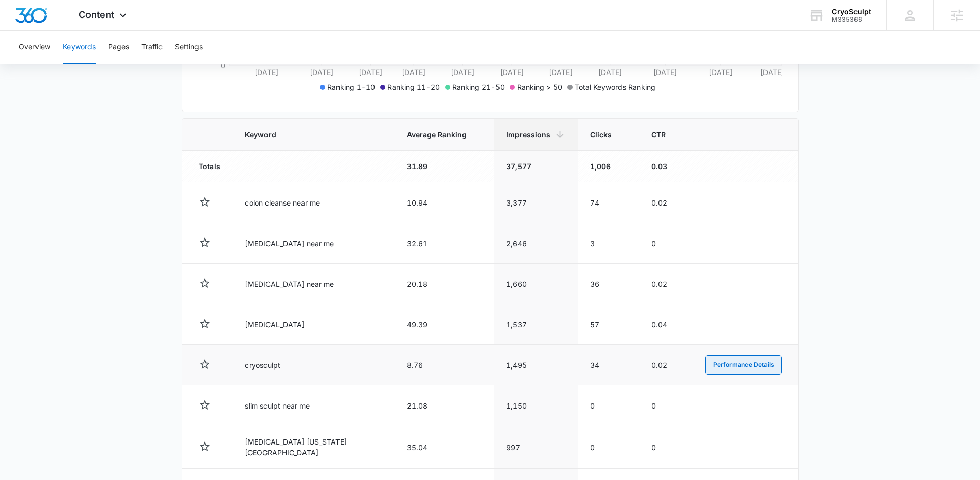
click at [732, 363] on button "Performance Details" at bounding box center [743, 365] width 77 height 20
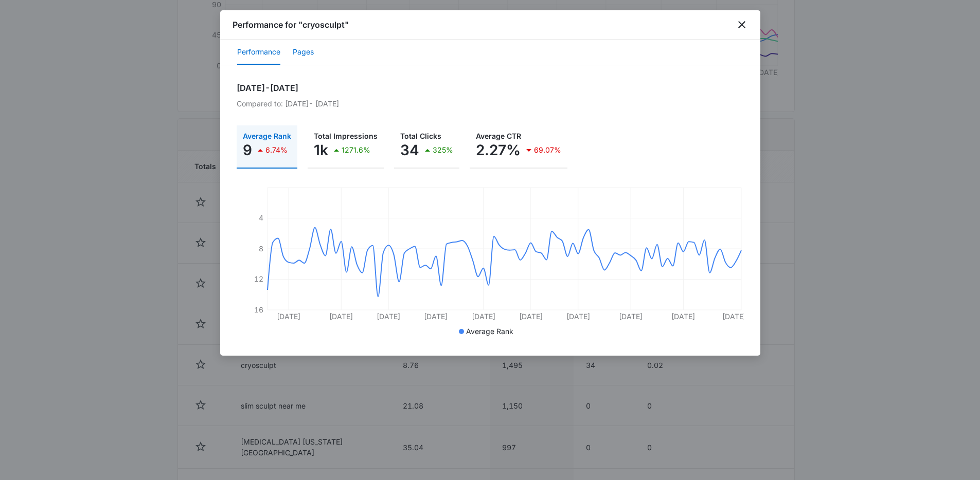
click at [306, 56] on button "Pages" at bounding box center [303, 52] width 21 height 25
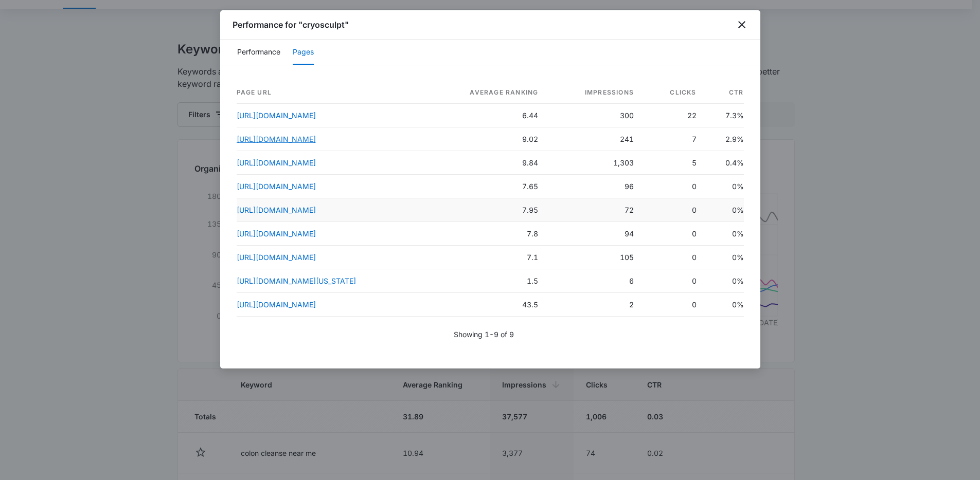
scroll to position [52, 0]
click at [623, 167] on td "1,303" at bounding box center [594, 163] width 96 height 24
click at [744, 27] on icon "close" at bounding box center [741, 24] width 7 height 7
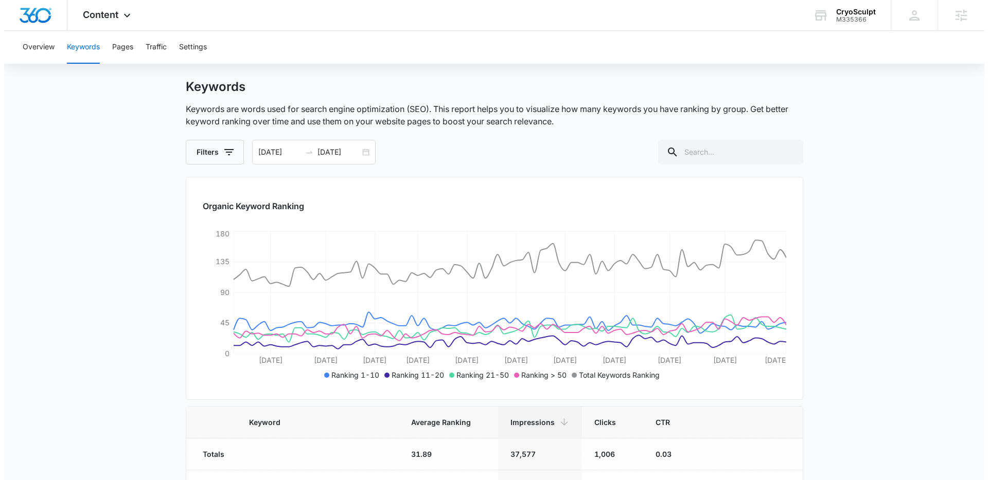
scroll to position [0, 0]
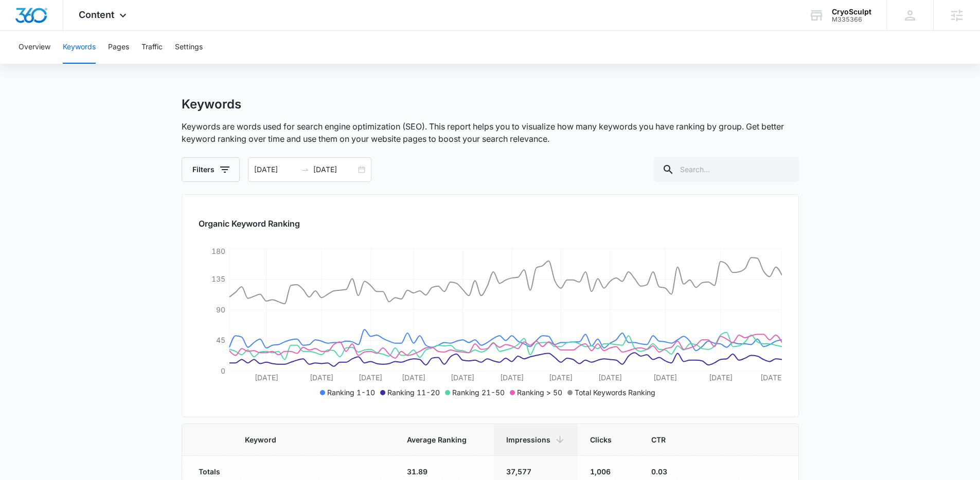
click at [651, 118] on div "Keywords Keywords are words used for search engine optimization (SEO). This rep…" at bounding box center [490, 139] width 617 height 85
click at [647, 111] on div "Keywords" at bounding box center [490, 104] width 617 height 15
click at [362, 166] on div "06/08/2025 09/06/2025" at bounding box center [309, 169] width 123 height 25
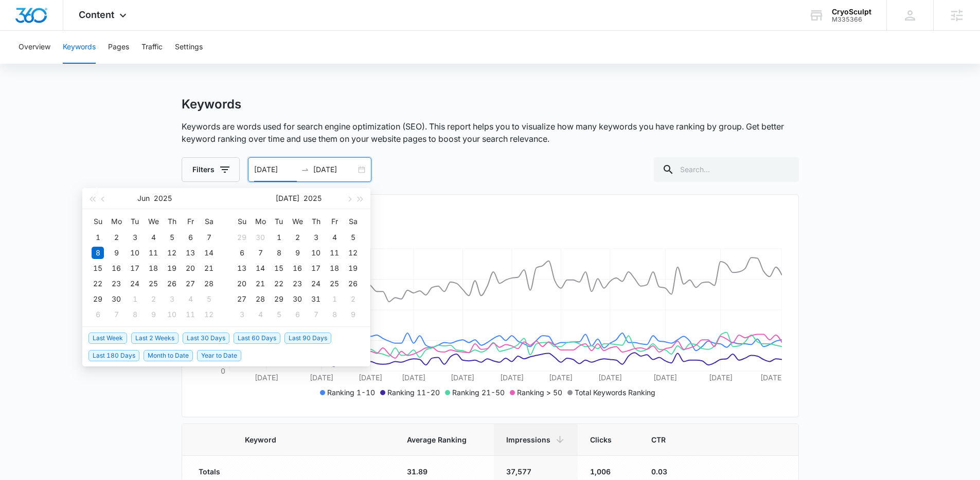
click at [200, 334] on span "Last 30 Days" at bounding box center [206, 338] width 47 height 11
type input "08/07/2025"
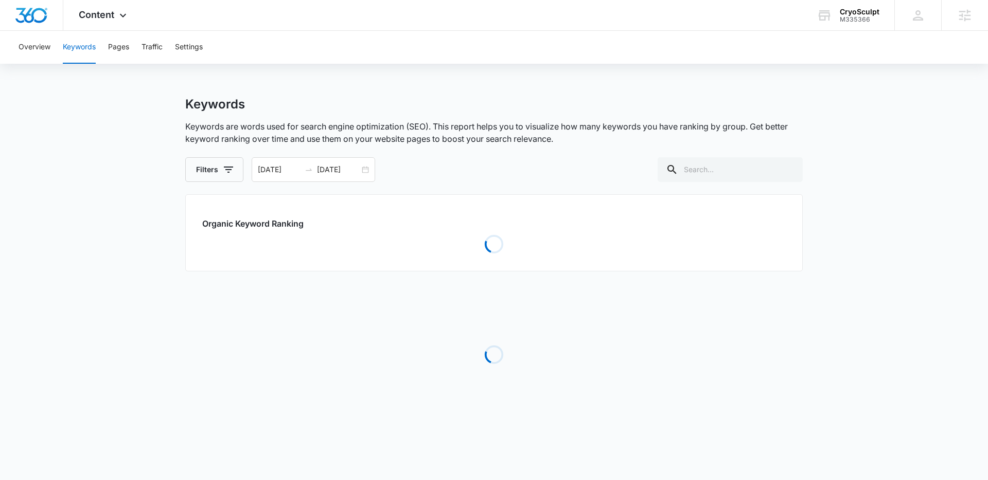
click at [136, 149] on main "Keywords Keywords are words used for search engine optimization (SEO). This rep…" at bounding box center [494, 271] width 988 height 348
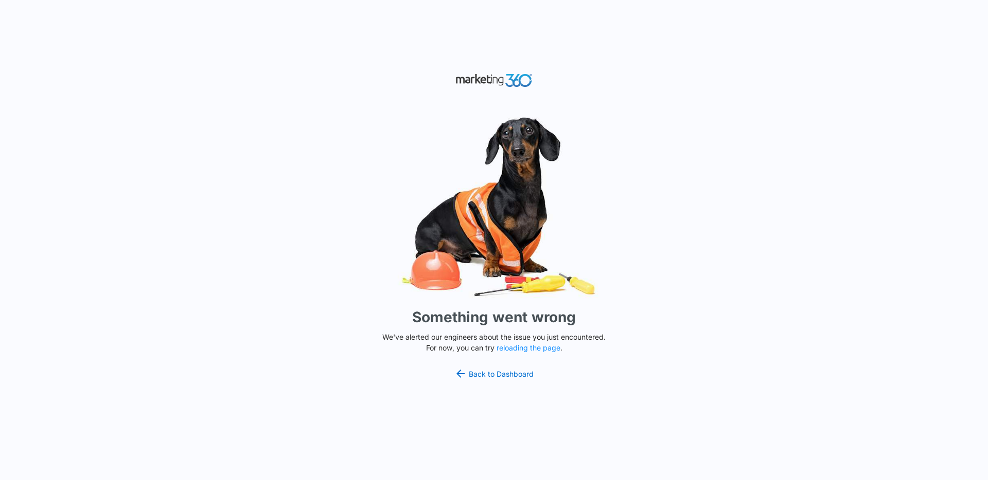
click at [132, 34] on div "Something went wrong We've alerted our engineers about the issue you just encou…" at bounding box center [494, 240] width 988 height 480
click at [326, 59] on div "Something went wrong We've alerted our engineers about the issue you just encou…" at bounding box center [494, 240] width 988 height 480
click at [253, 120] on div "Something went wrong We've alerted our engineers about the issue you just encou…" at bounding box center [494, 240] width 988 height 480
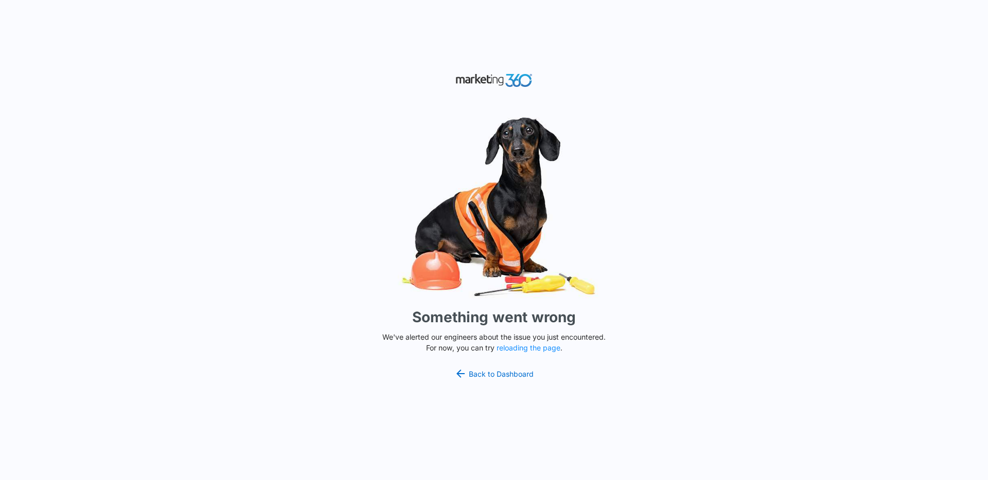
drag, startPoint x: 253, startPoint y: 119, endPoint x: 698, endPoint y: 305, distance: 482.6
click at [697, 306] on div "Something went wrong We've alerted our engineers about the issue you just encou…" at bounding box center [494, 240] width 988 height 480
click at [698, 305] on div "Something went wrong We've alerted our engineers about the issue you just encou…" at bounding box center [494, 240] width 988 height 480
click at [157, 128] on div "Something went wrong We've alerted our engineers about the issue you just encou…" at bounding box center [494, 240] width 988 height 480
click at [378, 134] on img at bounding box center [493, 207] width 309 height 192
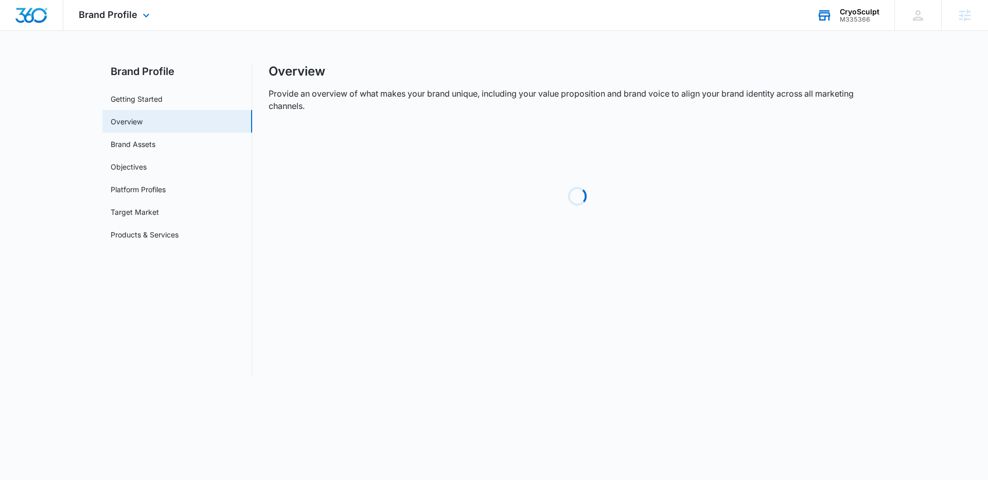
click at [853, 13] on div "CryoSculpt" at bounding box center [859, 12] width 40 height 8
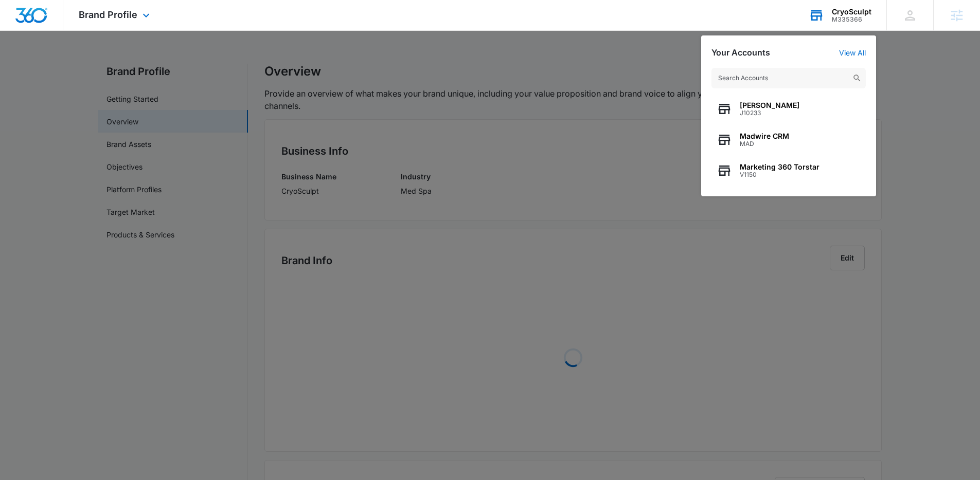
click at [788, 72] on input "text" at bounding box center [788, 78] width 154 height 21
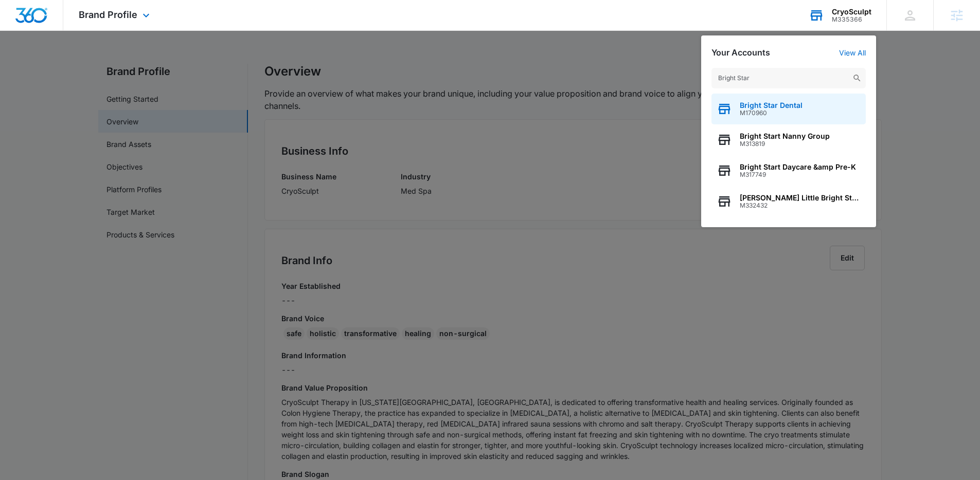
type input "Bright Star"
click at [782, 114] on span "M170960" at bounding box center [771, 113] width 63 height 7
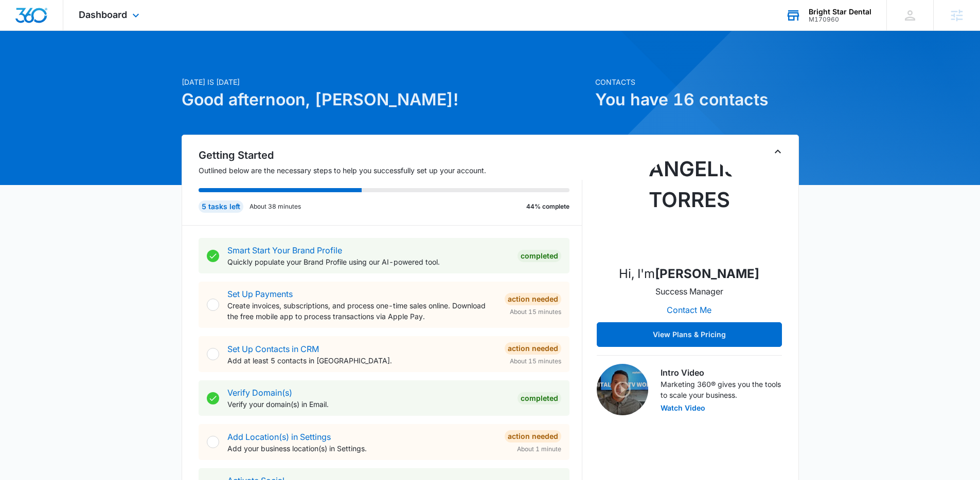
click at [129, 15] on div "Dashboard Apps Reputation Forms CRM Email Social Payments POS Content Ads Intel…" at bounding box center [110, 15] width 94 height 30
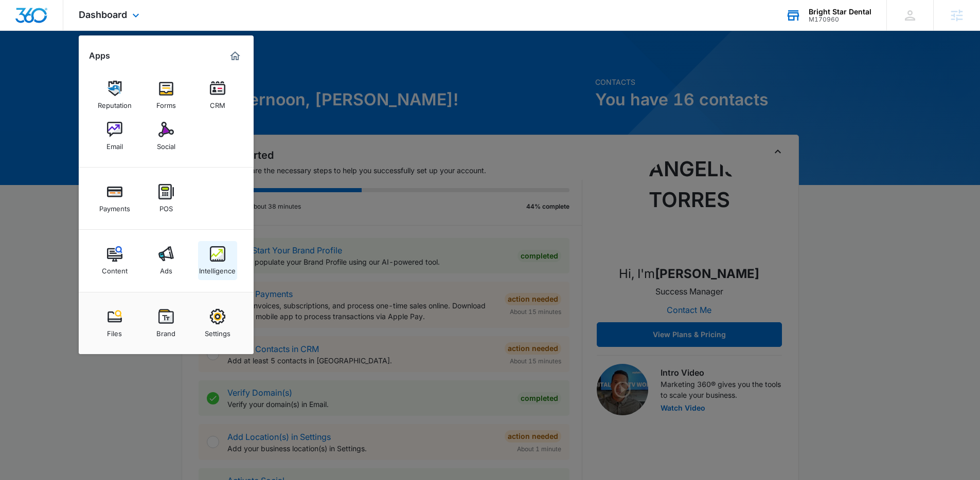
click at [227, 245] on link "Intelligence" at bounding box center [217, 260] width 39 height 39
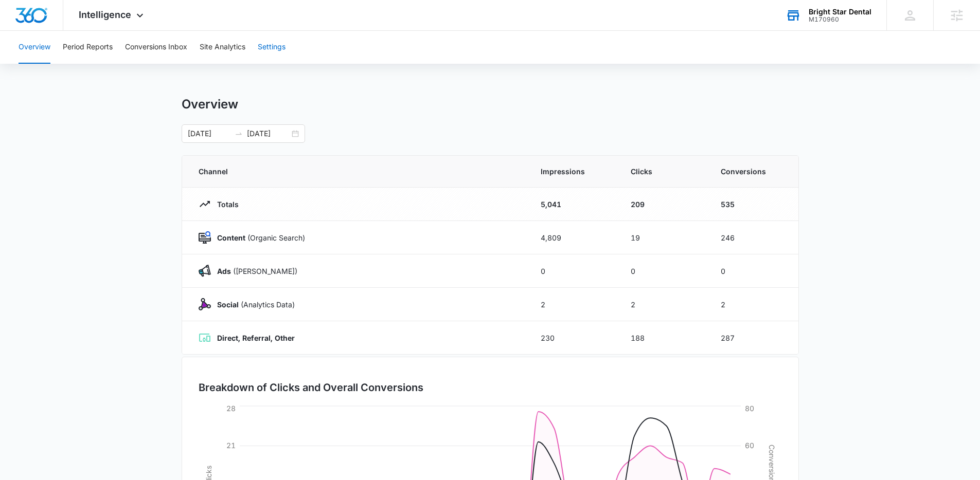
click at [266, 44] on button "Settings" at bounding box center [272, 47] width 28 height 33
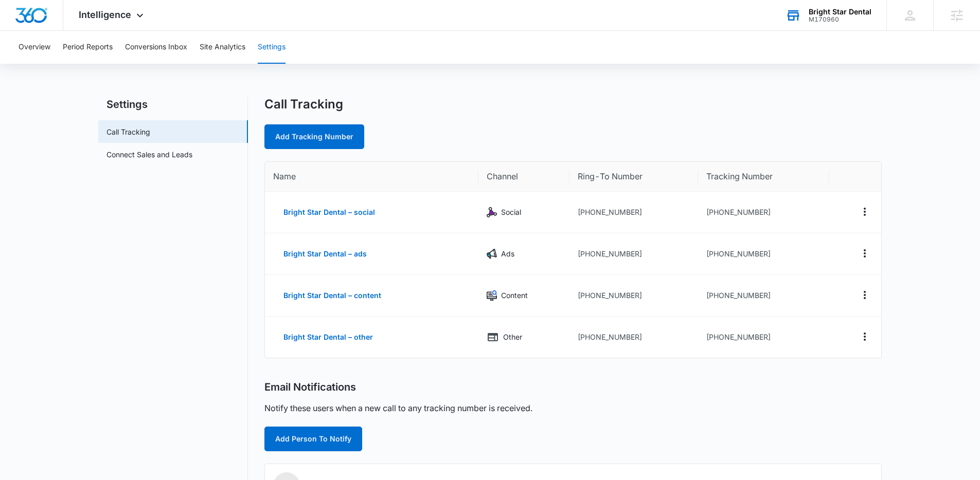
click at [707, 109] on div "Call Tracking" at bounding box center [572, 104] width 617 height 15
